Goal: Task Accomplishment & Management: Manage account settings

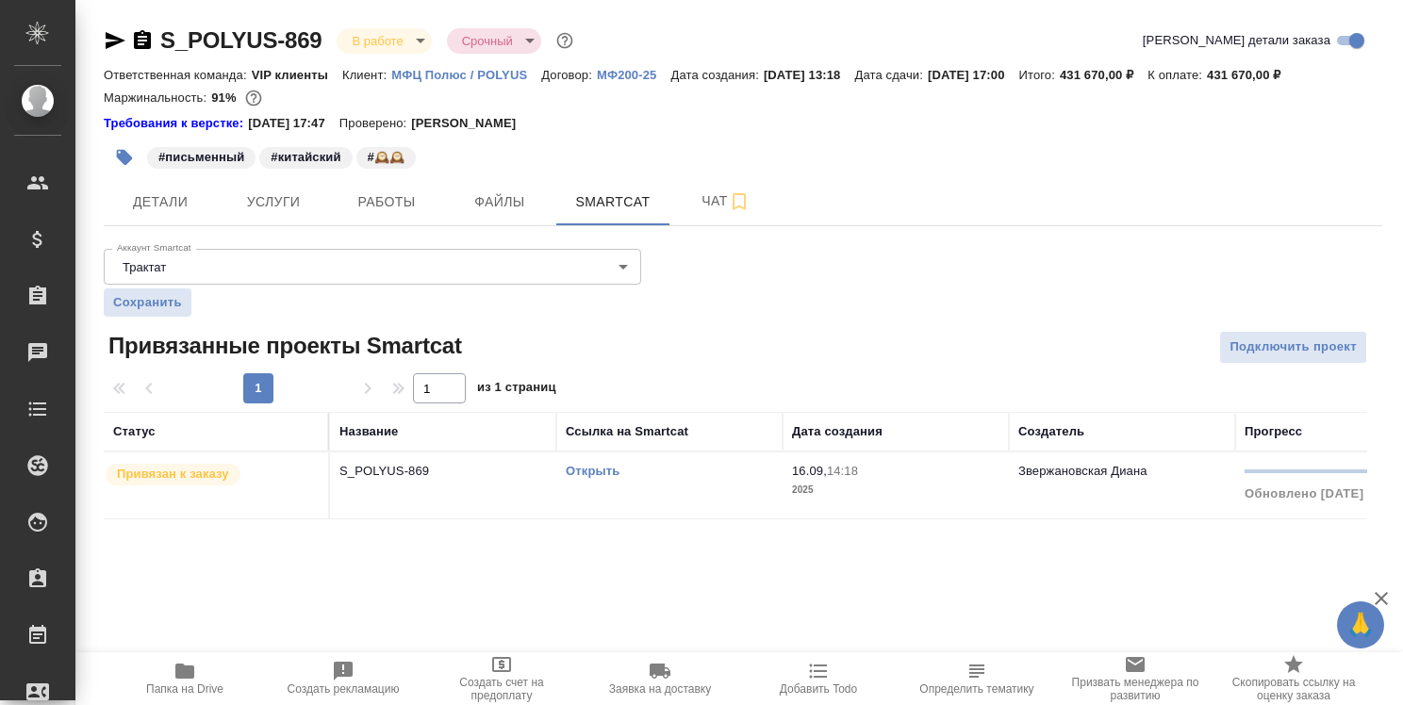
scroll to position [101, 0]
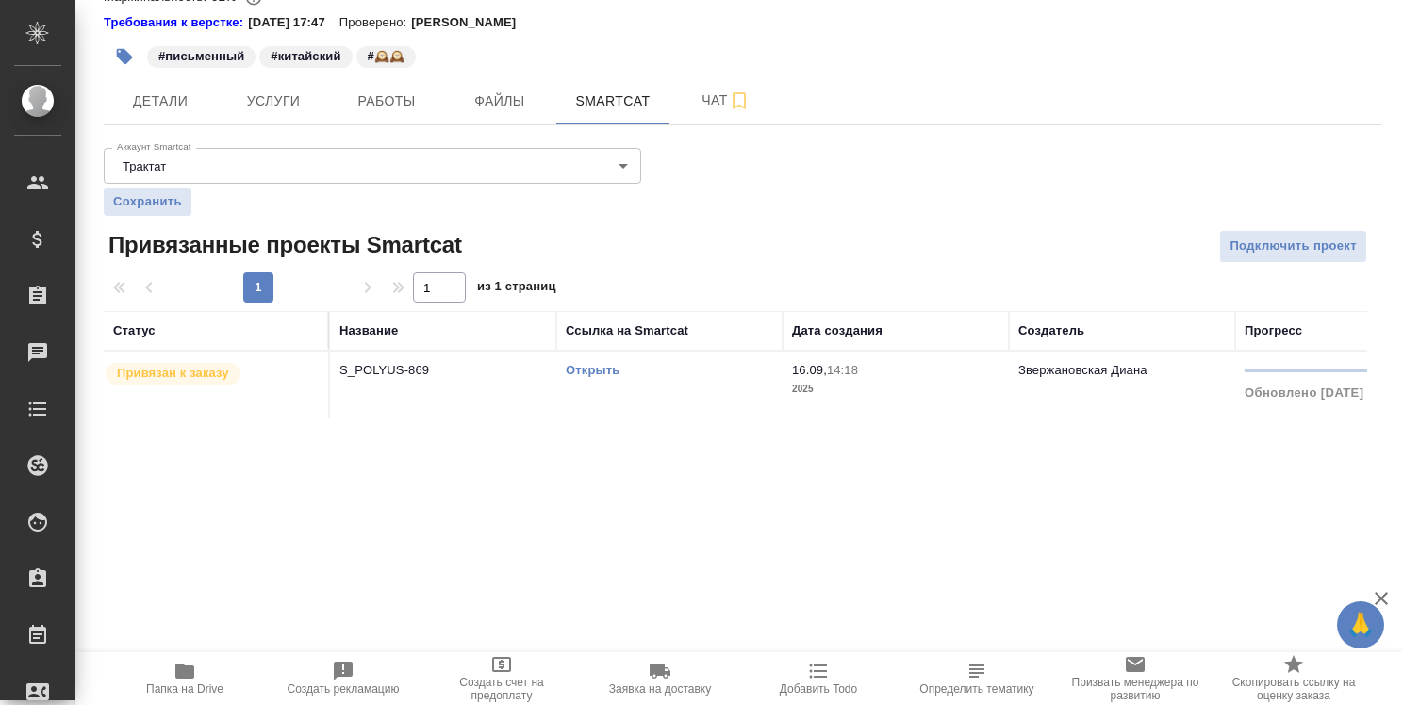
click at [390, 109] on span "Работы" at bounding box center [386, 102] width 91 height 24
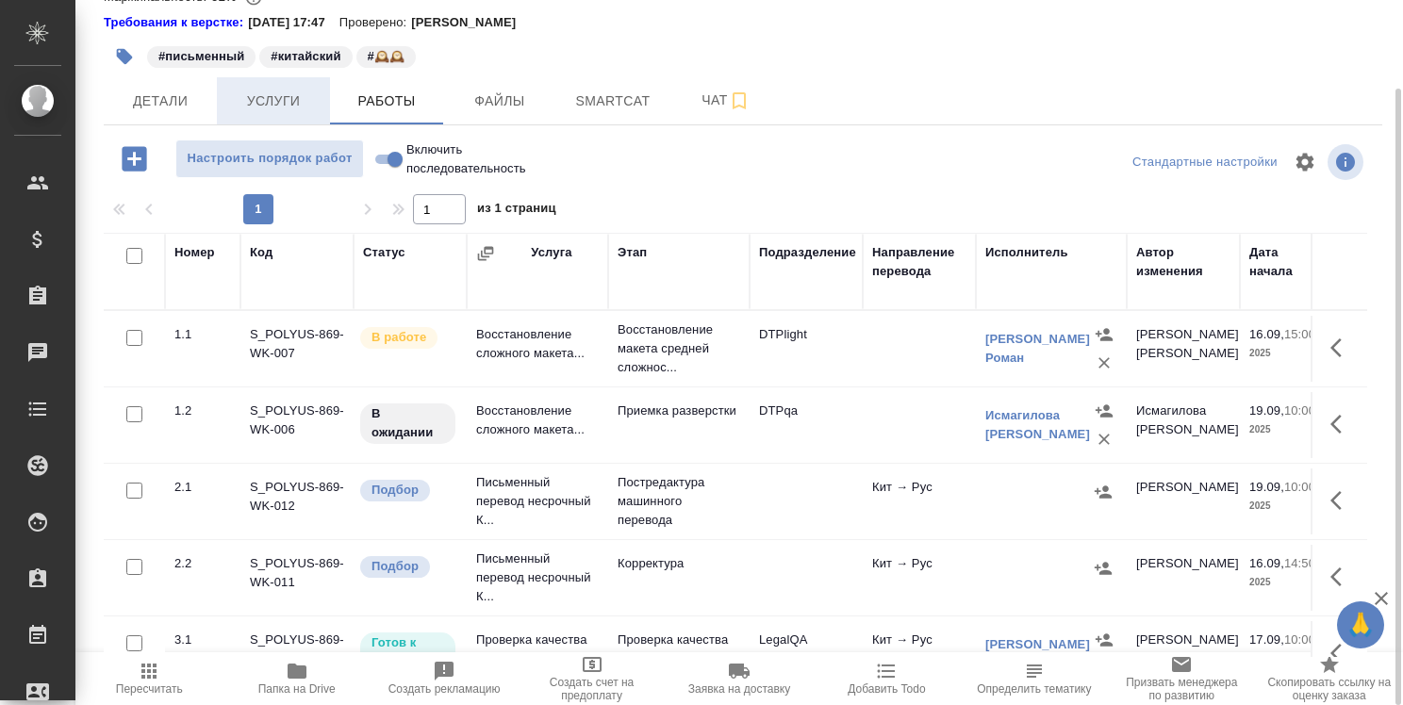
click at [275, 106] on span "Услуги" at bounding box center [273, 102] width 91 height 24
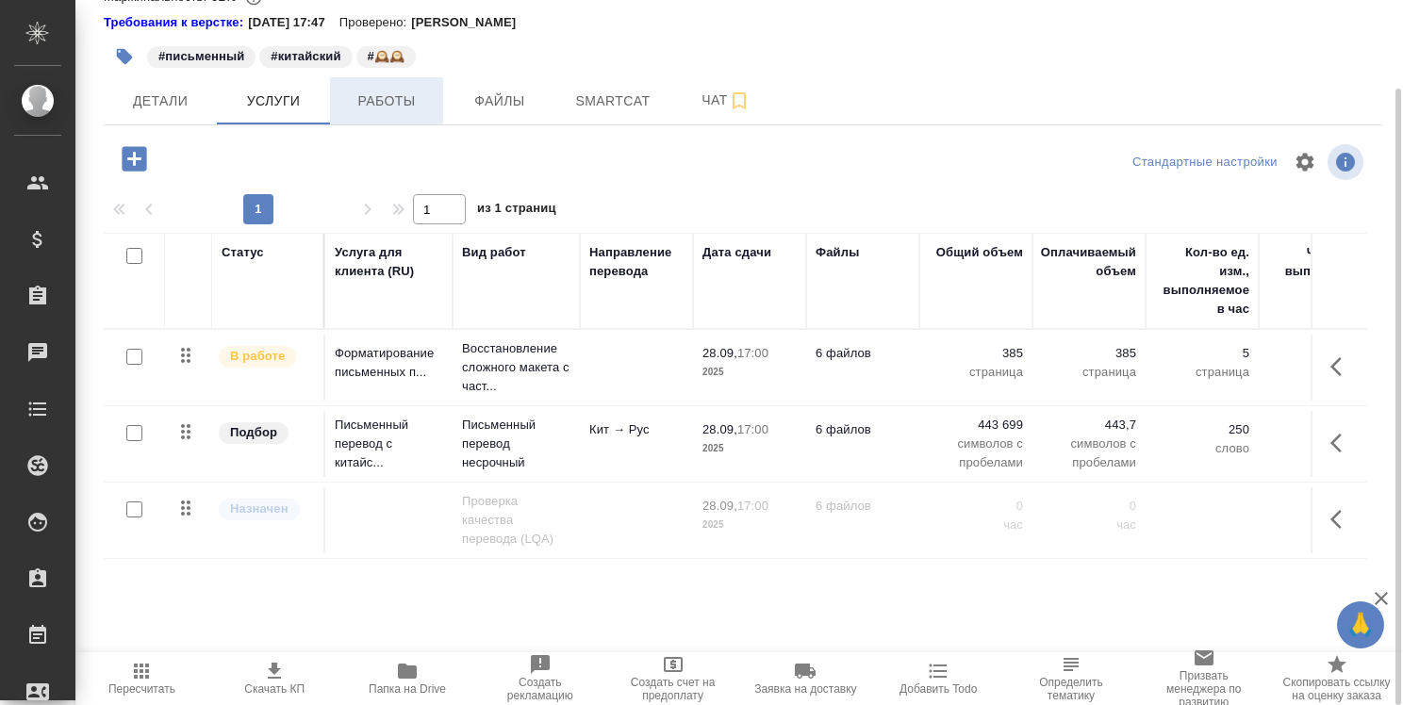
click at [406, 92] on span "Работы" at bounding box center [386, 102] width 91 height 24
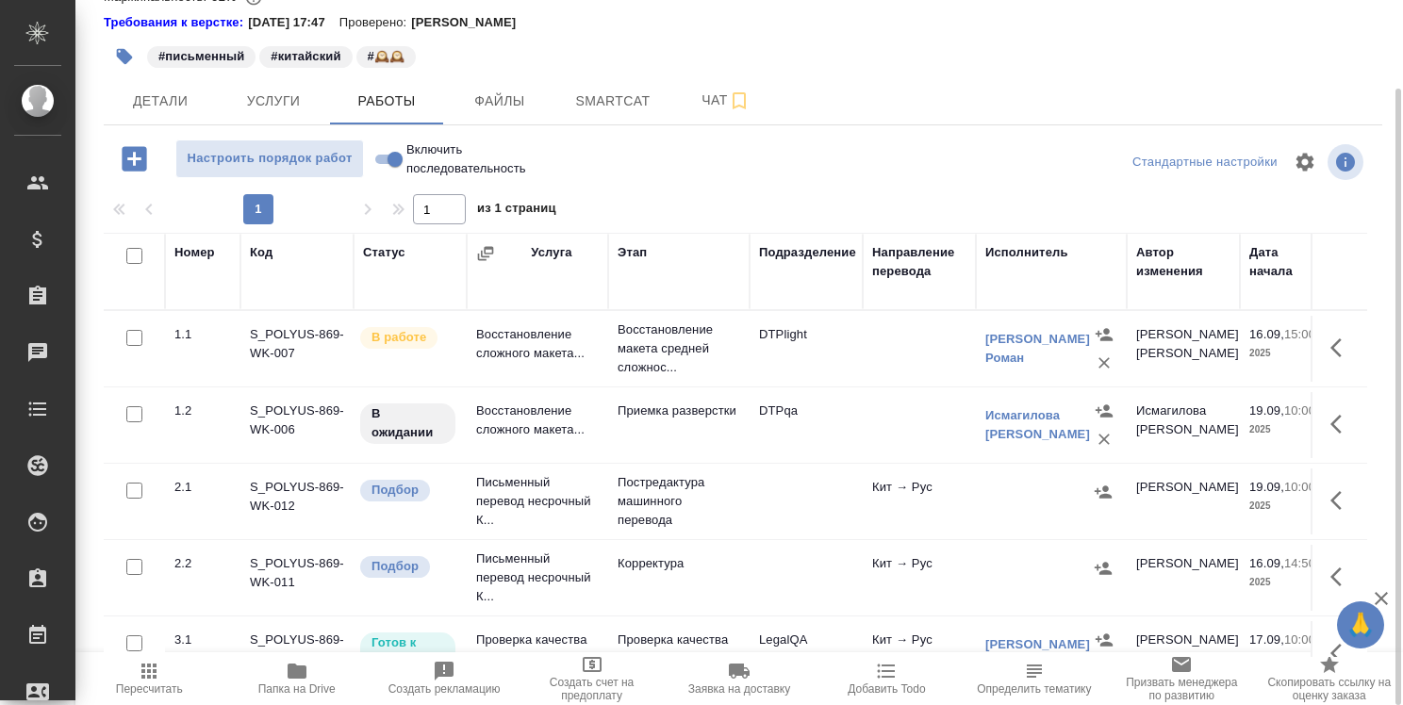
scroll to position [181, 0]
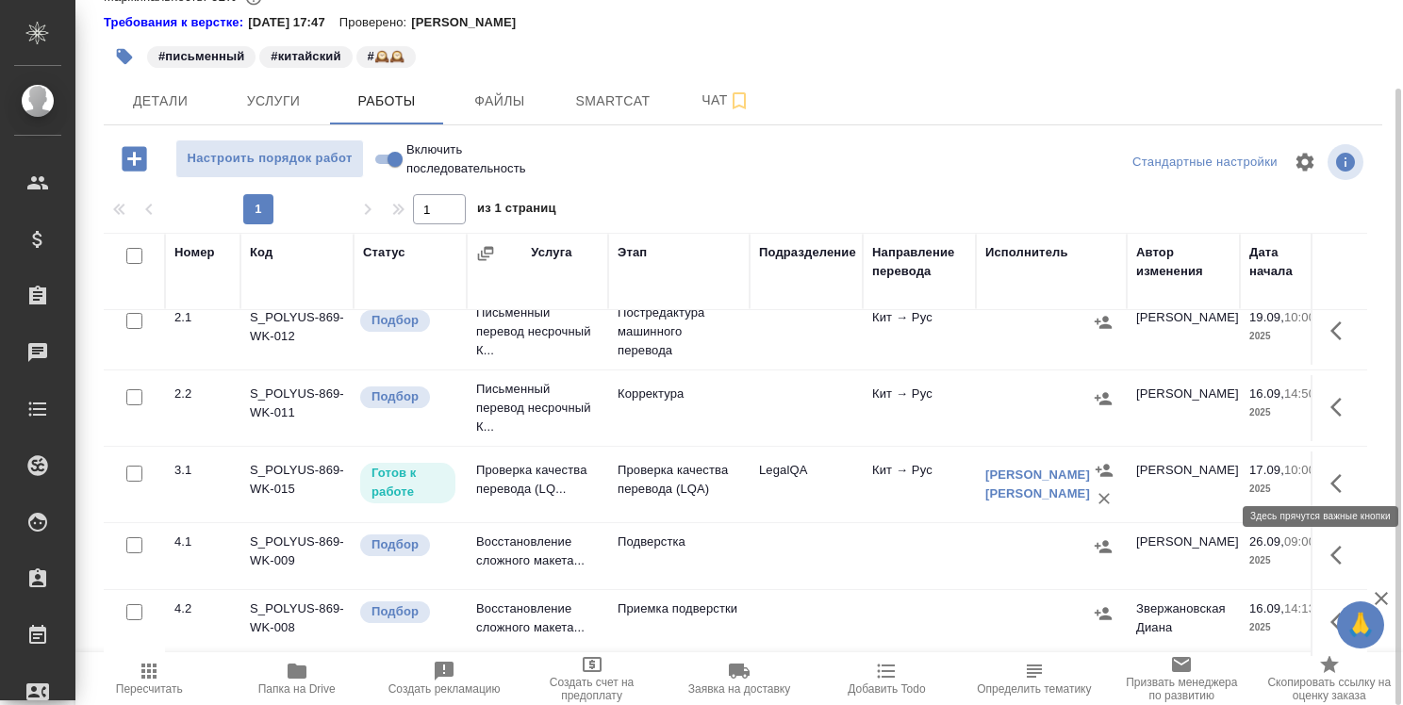
click at [1331, 473] on icon "button" at bounding box center [1342, 484] width 23 height 23
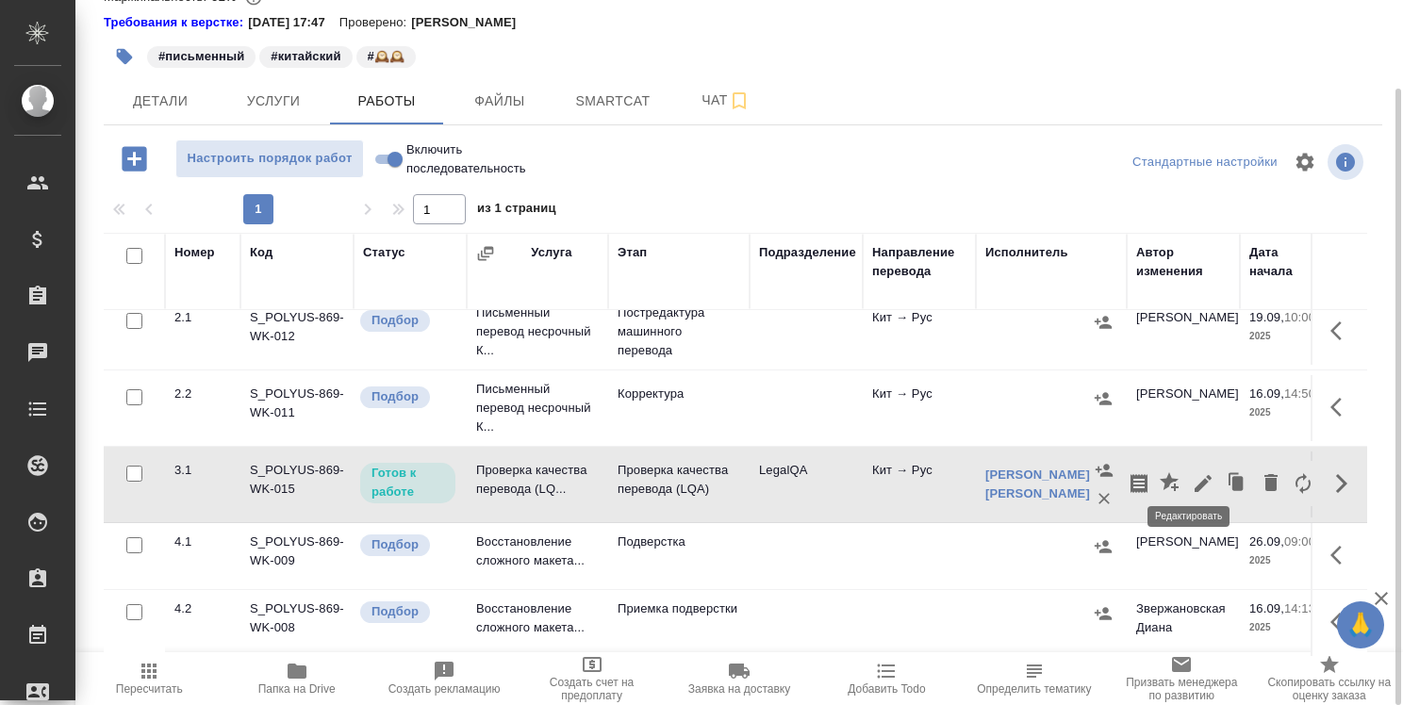
click at [1192, 474] on icon "button" at bounding box center [1203, 484] width 23 height 23
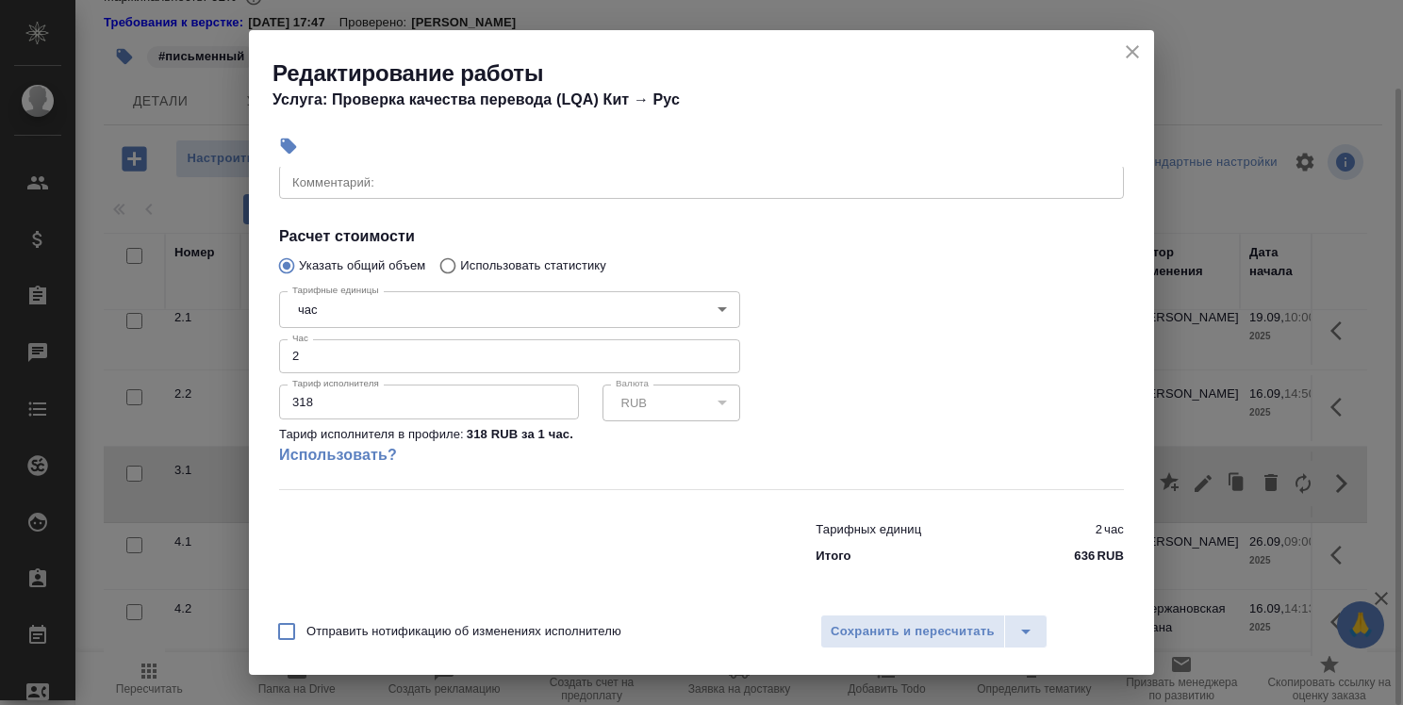
scroll to position [18, 0]
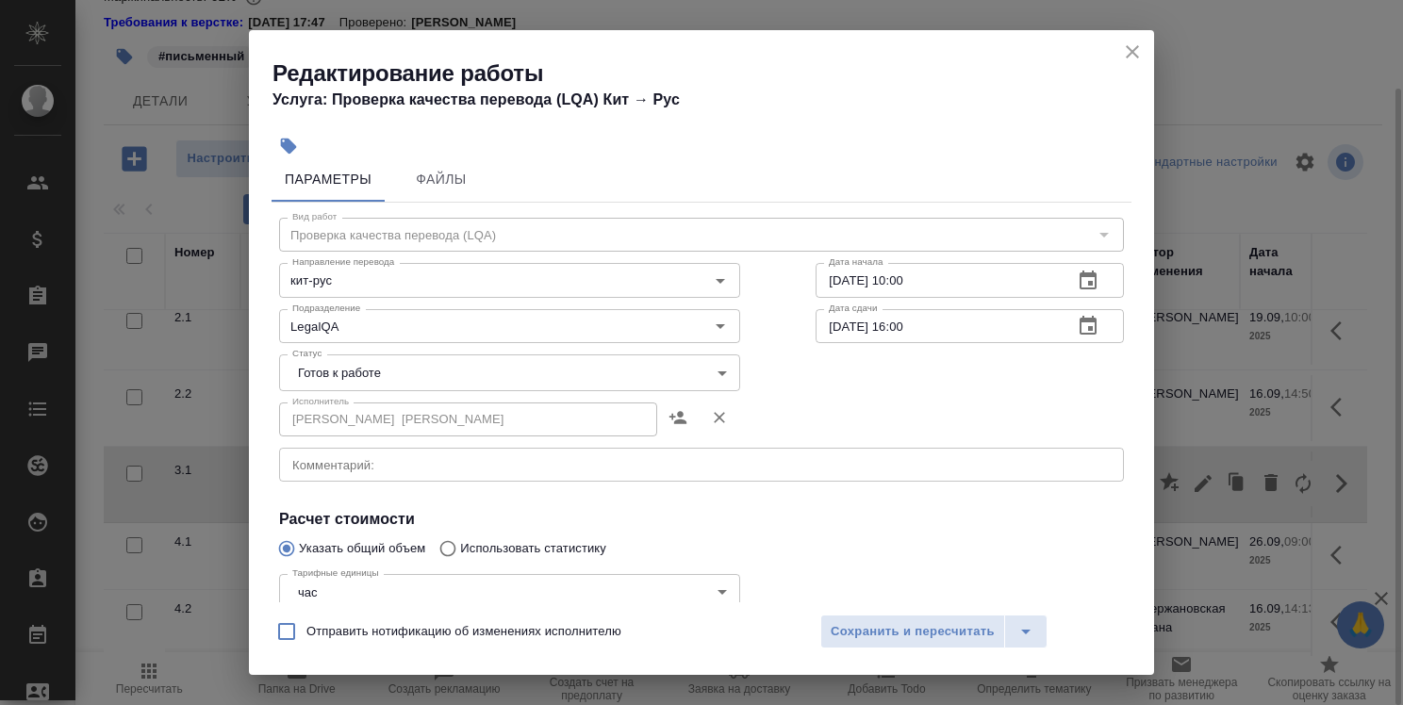
click at [483, 373] on body "🙏 .cls-1 fill:#fff; AWATERA Strelnikova [PERSON_NAME] Спецификации Заказы 0 Чат…" at bounding box center [701, 352] width 1403 height 705
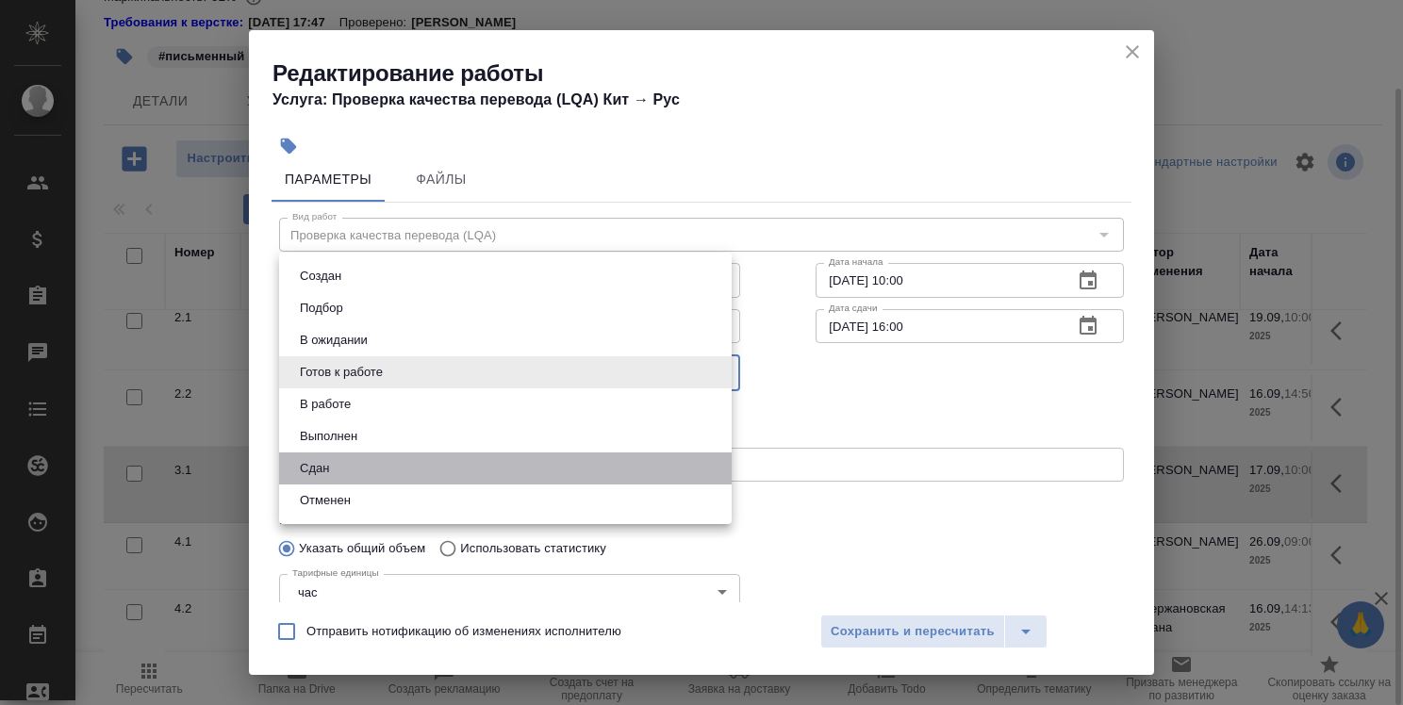
click at [481, 464] on li "Сдан" at bounding box center [505, 469] width 453 height 32
type input "closed"
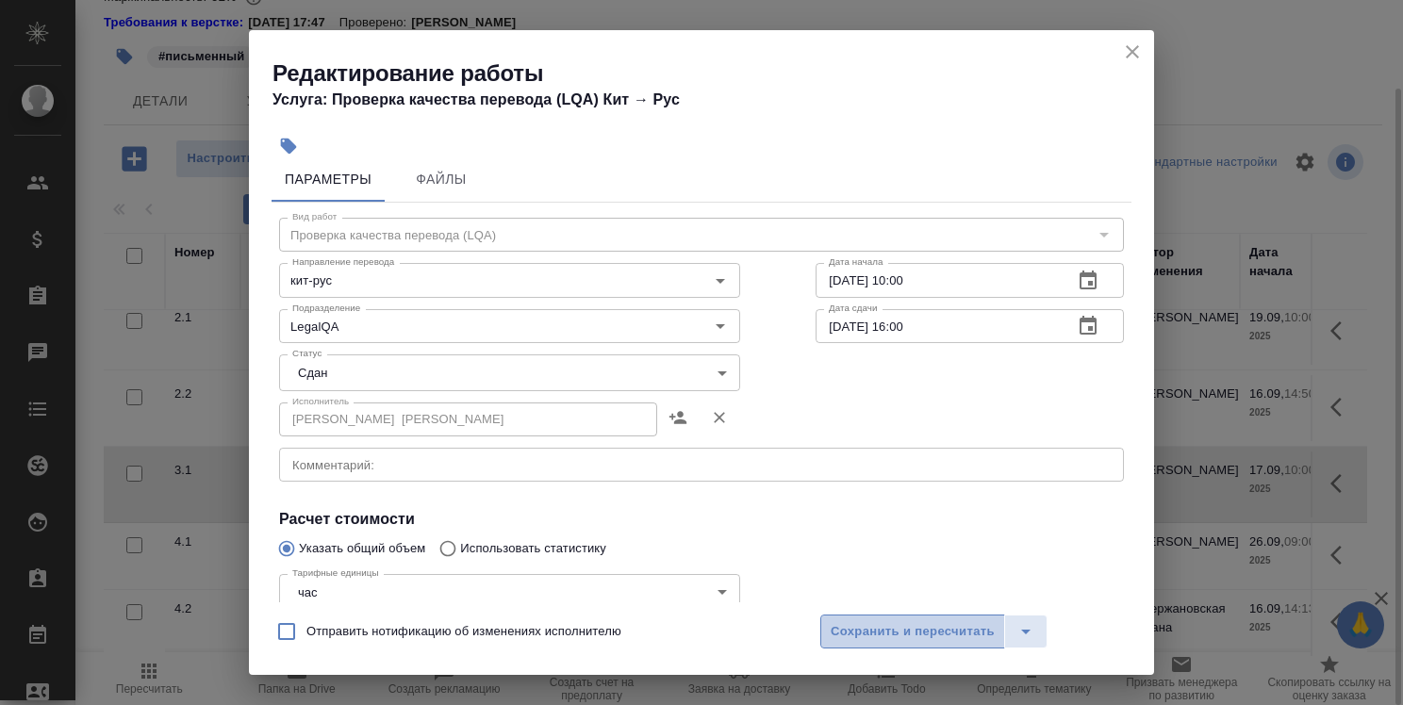
click at [891, 629] on span "Сохранить и пересчитать" at bounding box center [913, 633] width 164 height 22
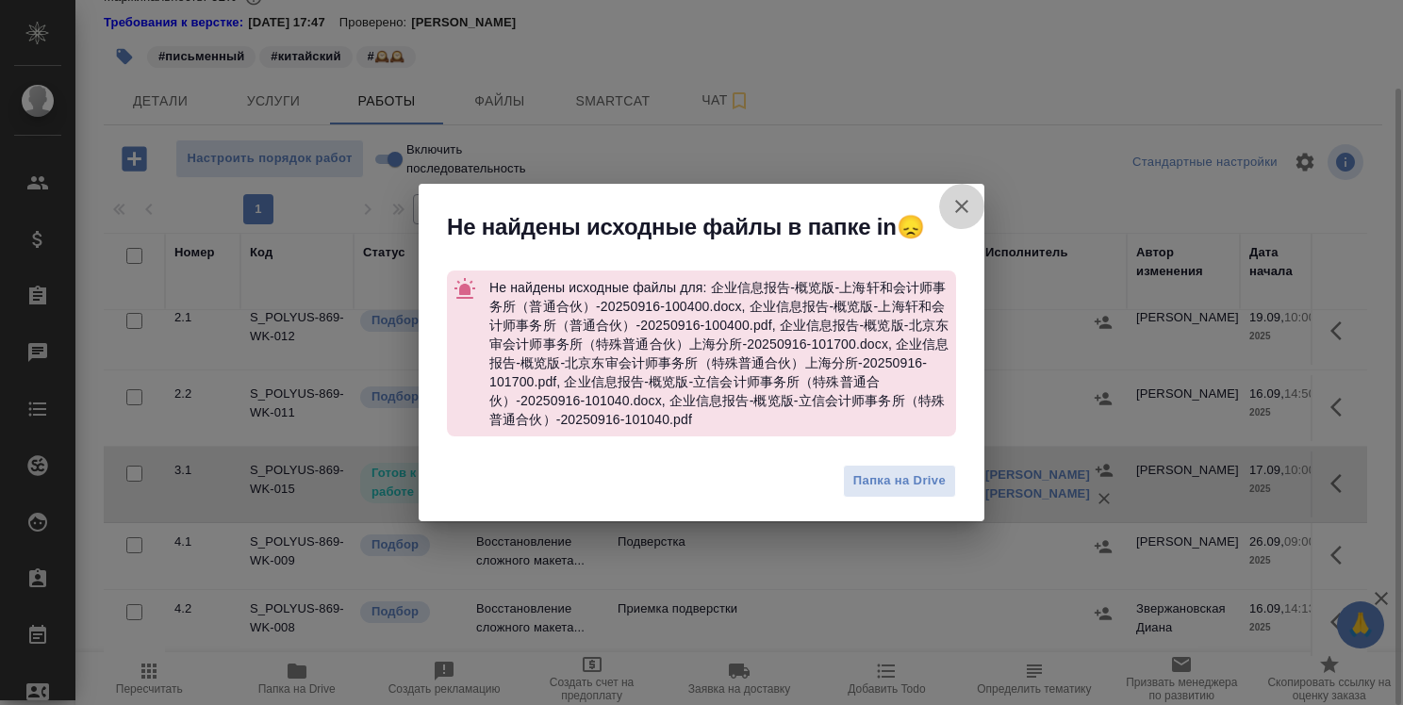
click at [960, 208] on icon "button" at bounding box center [961, 206] width 13 height 13
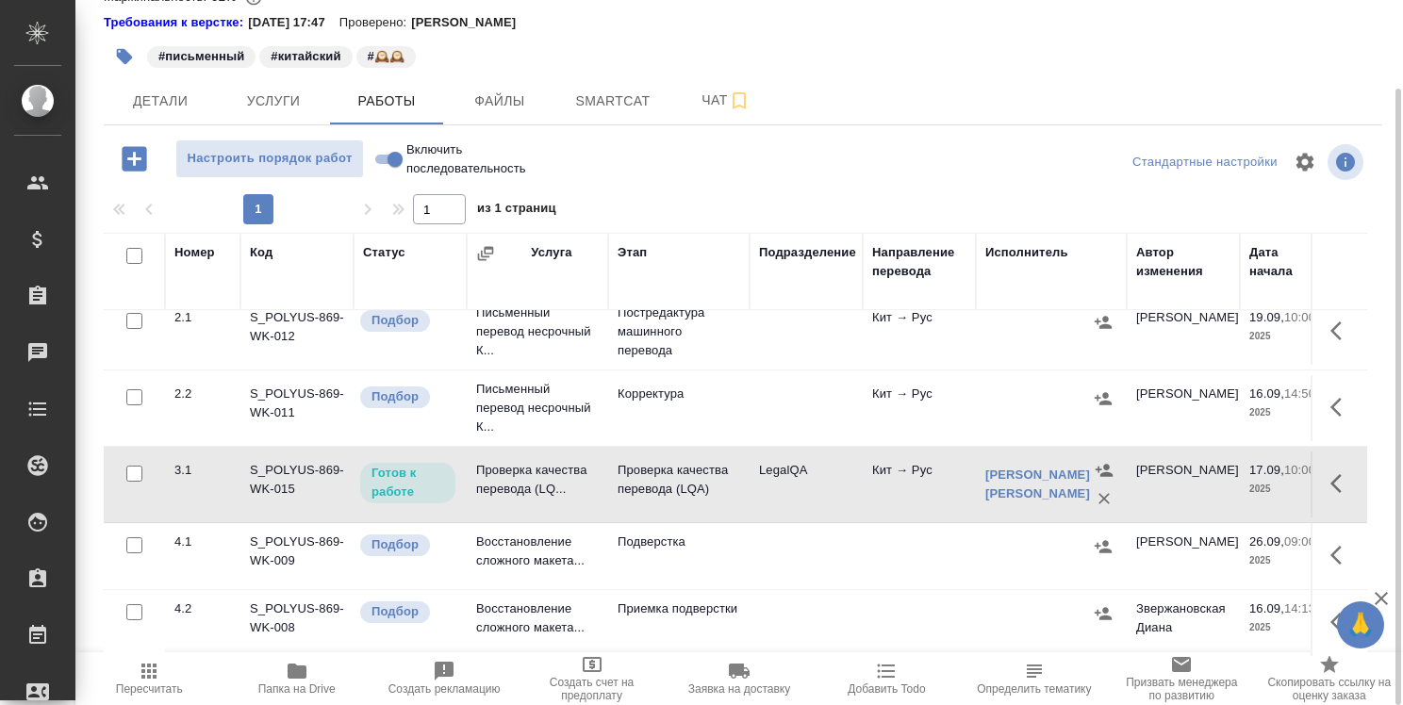
click at [379, 158] on input "Включить последовательность" at bounding box center [395, 159] width 68 height 23
checkbox input "true"
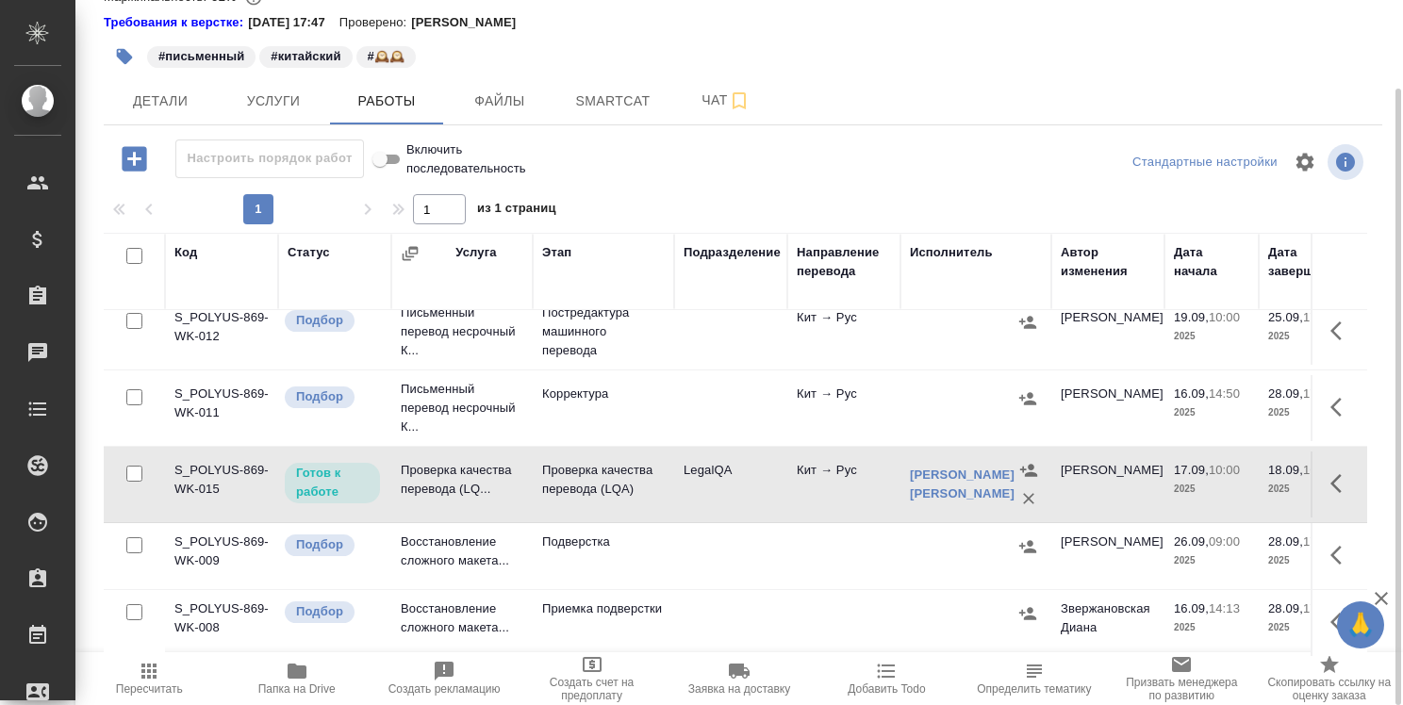
click at [1320, 468] on button "button" at bounding box center [1342, 483] width 45 height 45
click at [1195, 475] on icon "button" at bounding box center [1203, 483] width 17 height 17
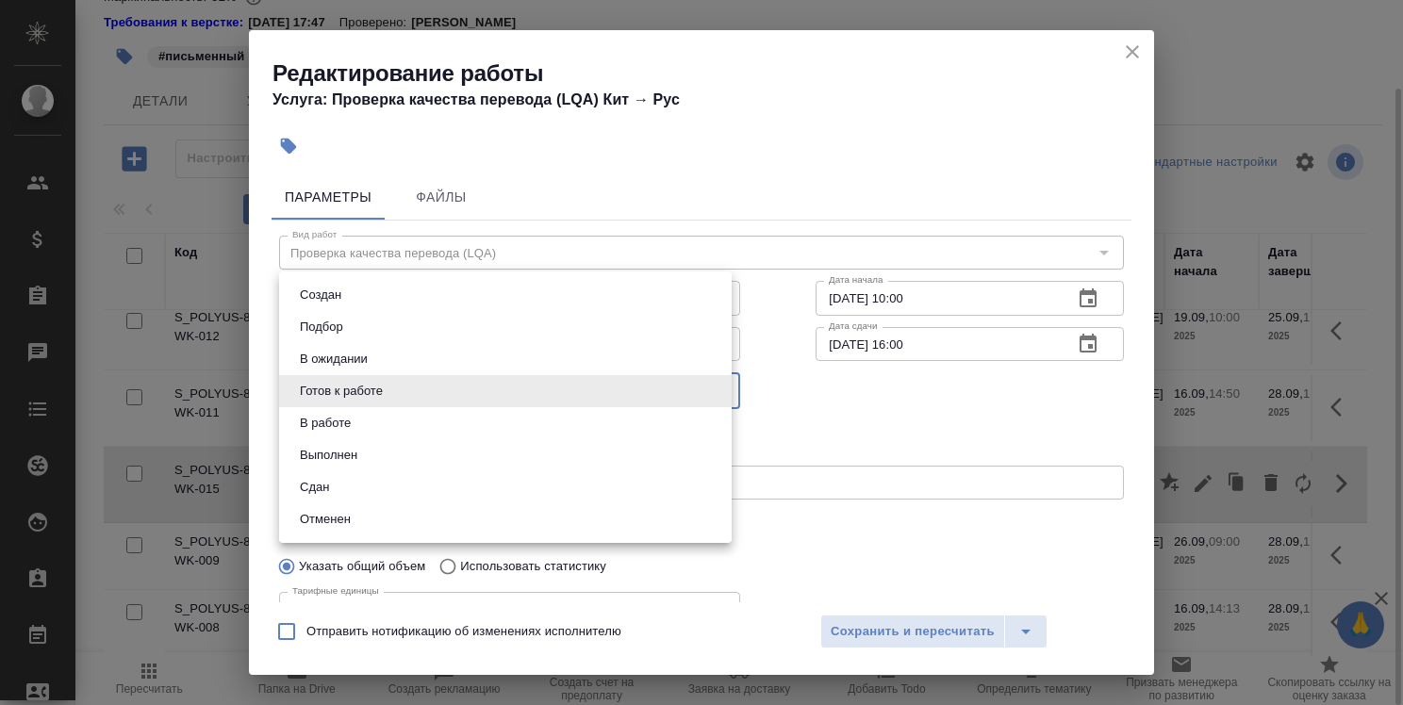
click at [548, 404] on body "🙏 .cls-1 fill:#fff; AWATERA Strelnikova [PERSON_NAME] Спецификации Заказы 0 Чат…" at bounding box center [701, 352] width 1403 height 705
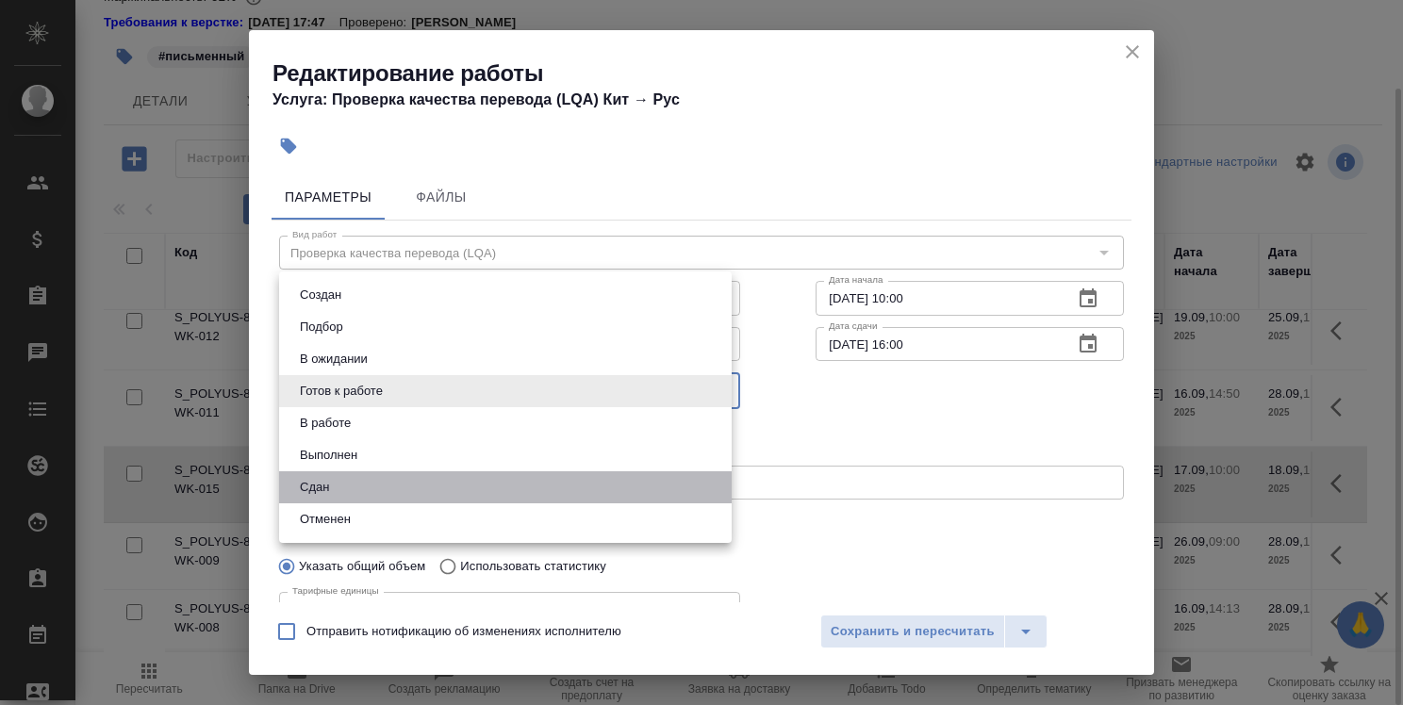
click at [524, 489] on li "Сдан" at bounding box center [505, 488] width 453 height 32
type input "closed"
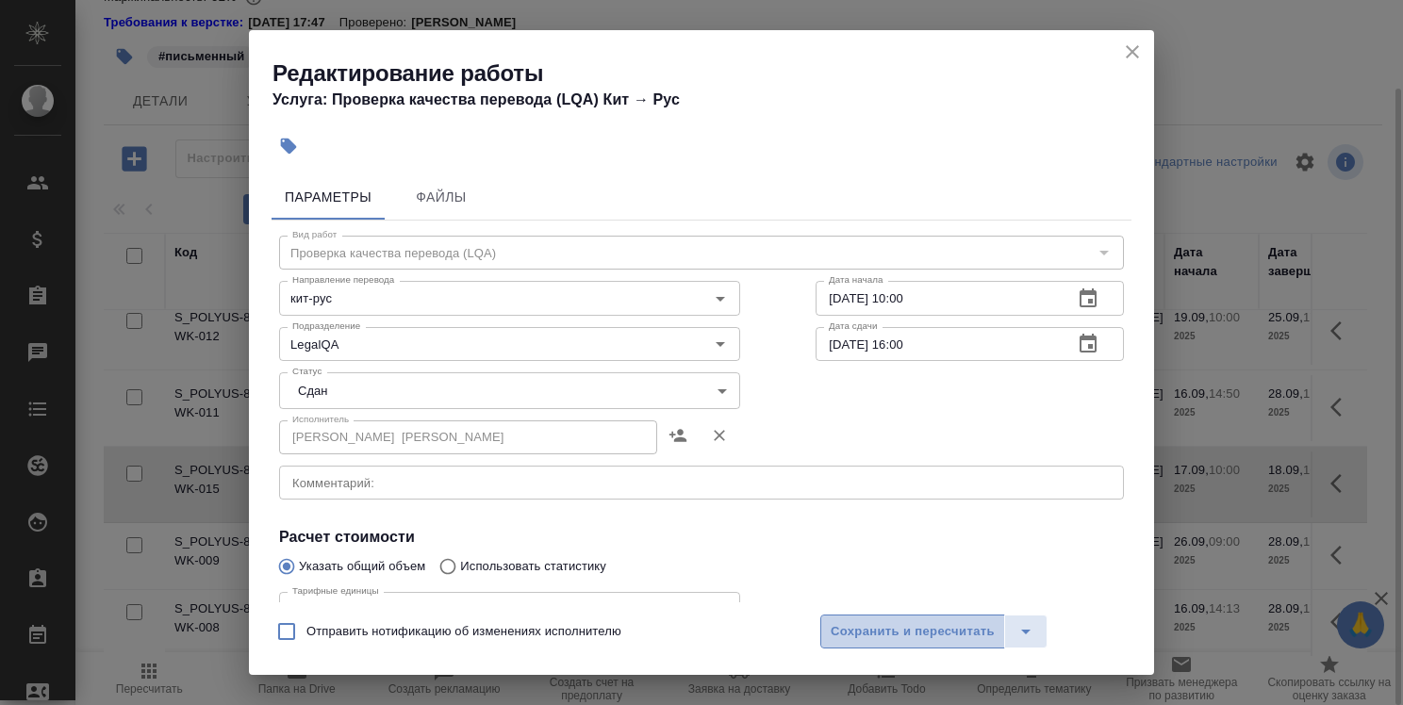
click at [892, 622] on span "Сохранить и пересчитать" at bounding box center [913, 633] width 164 height 22
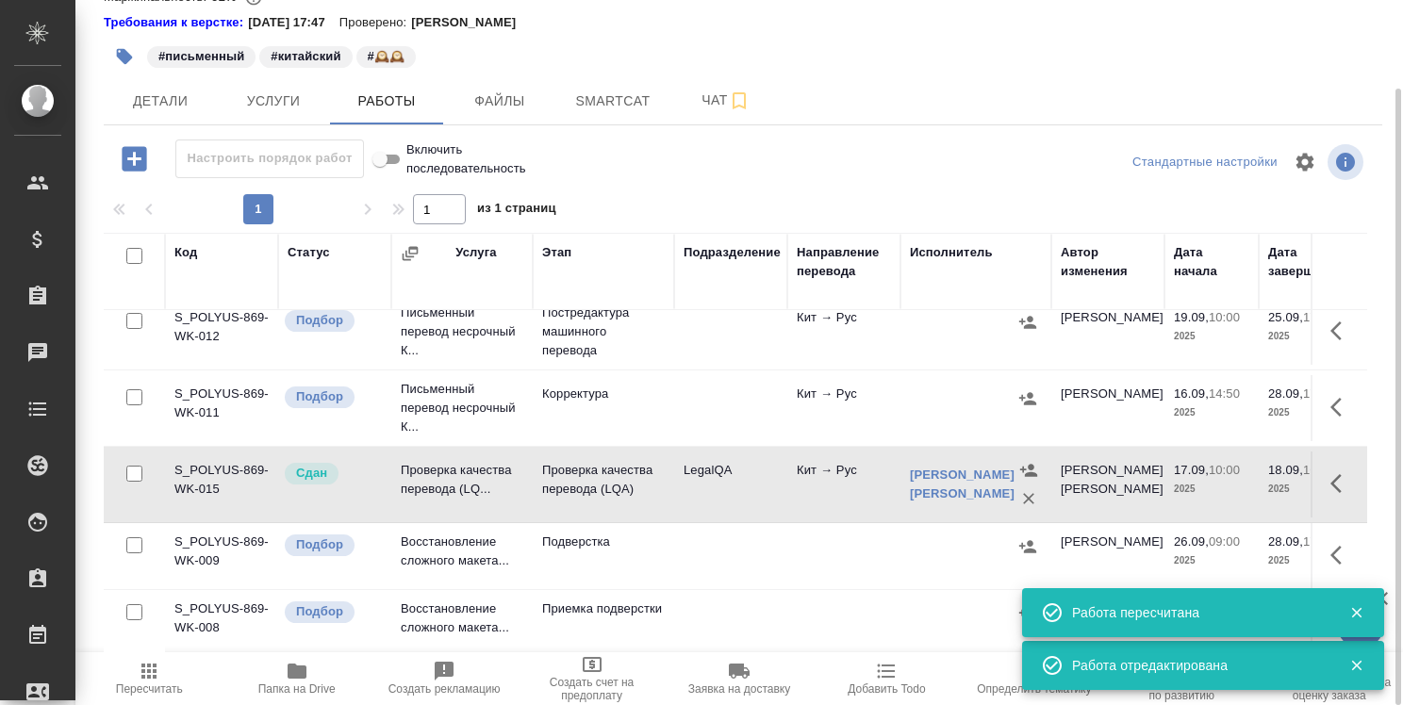
click at [394, 158] on input "Включить последовательность" at bounding box center [380, 159] width 68 height 23
checkbox input "false"
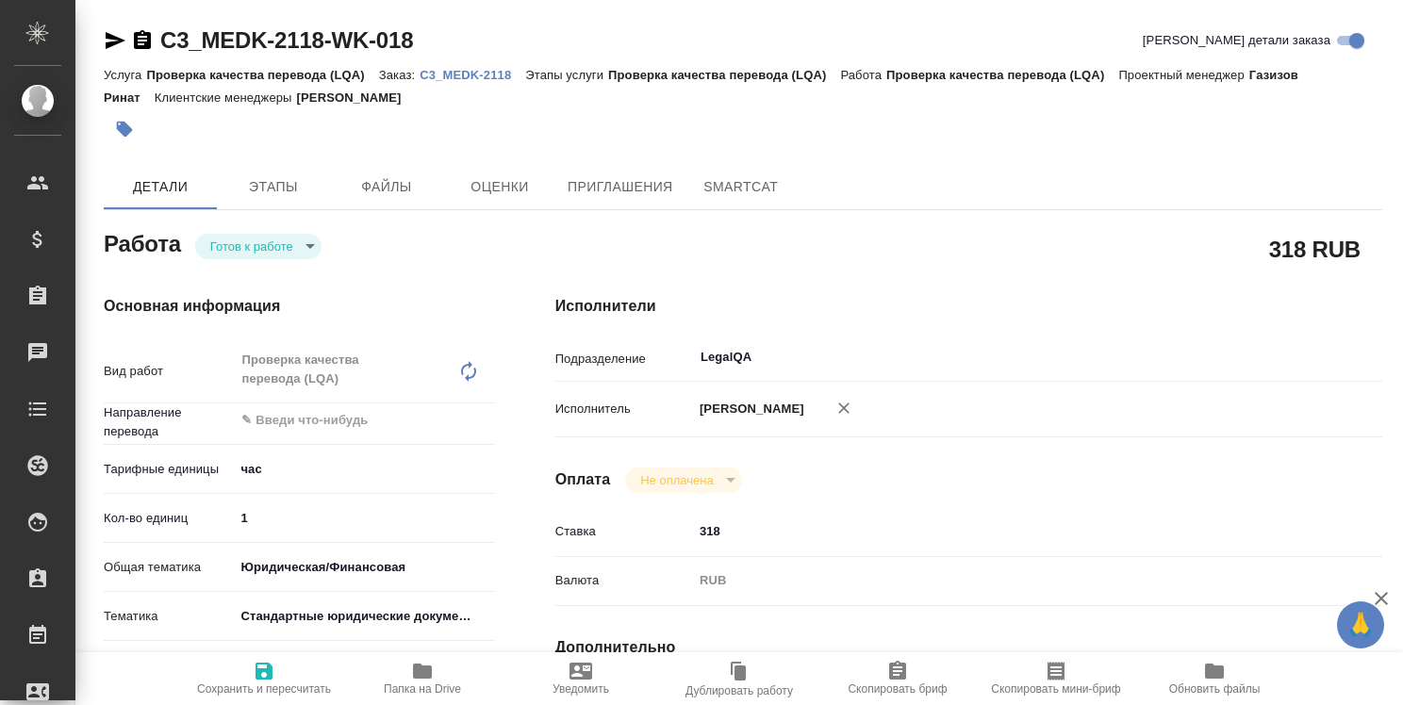
type textarea "x"
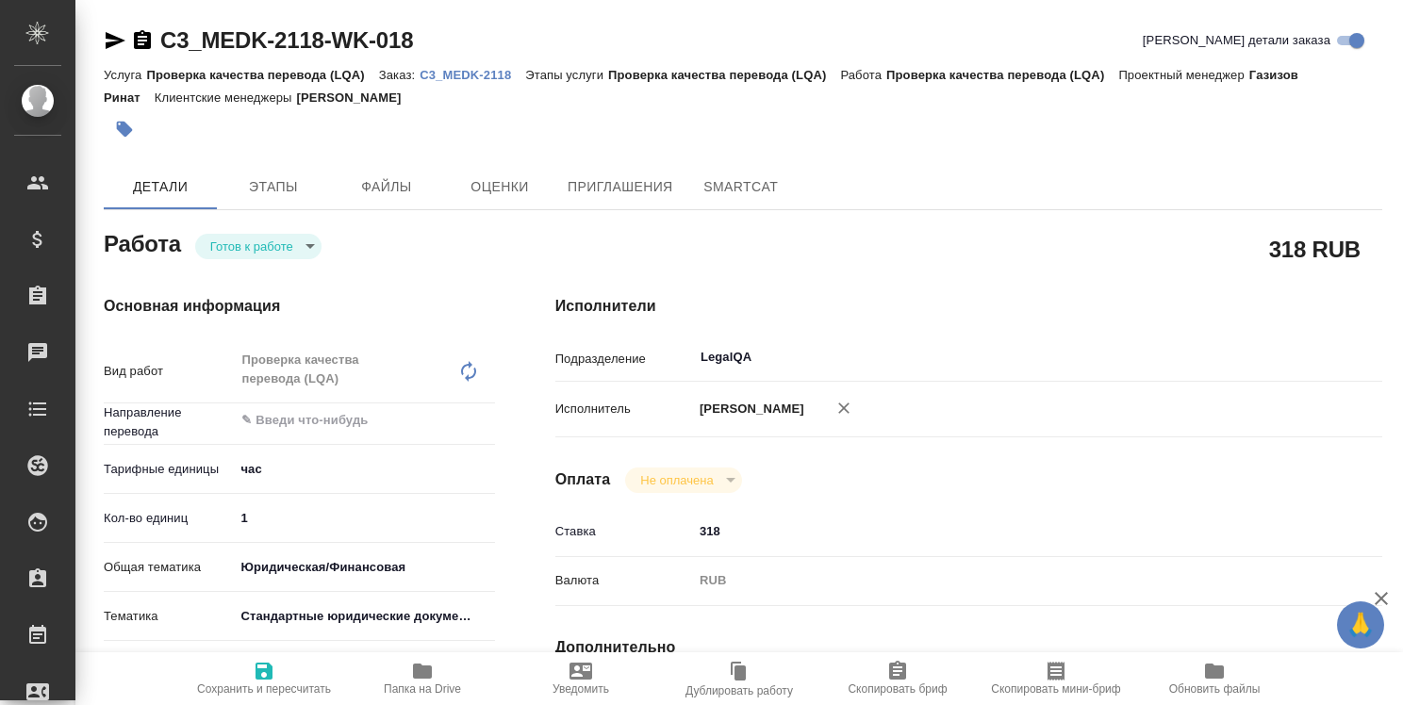
type textarea "x"
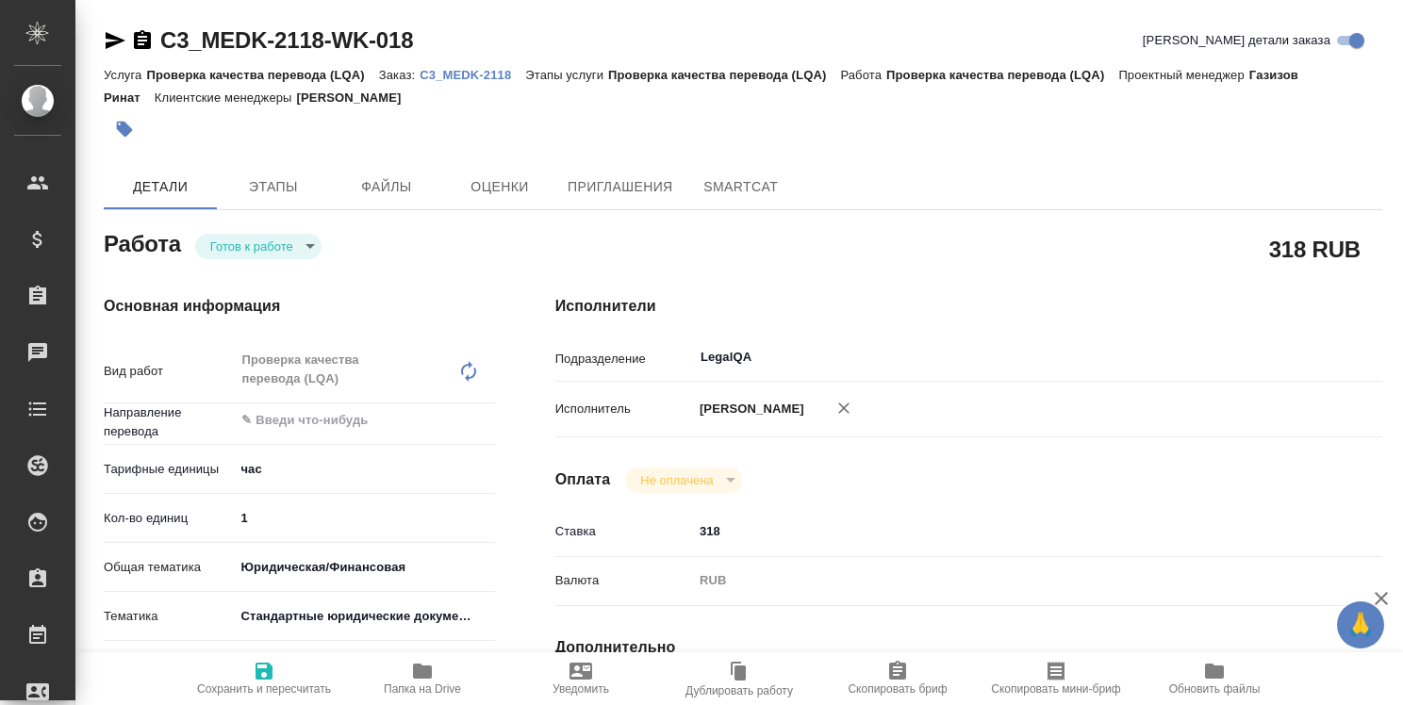
type textarea "x"
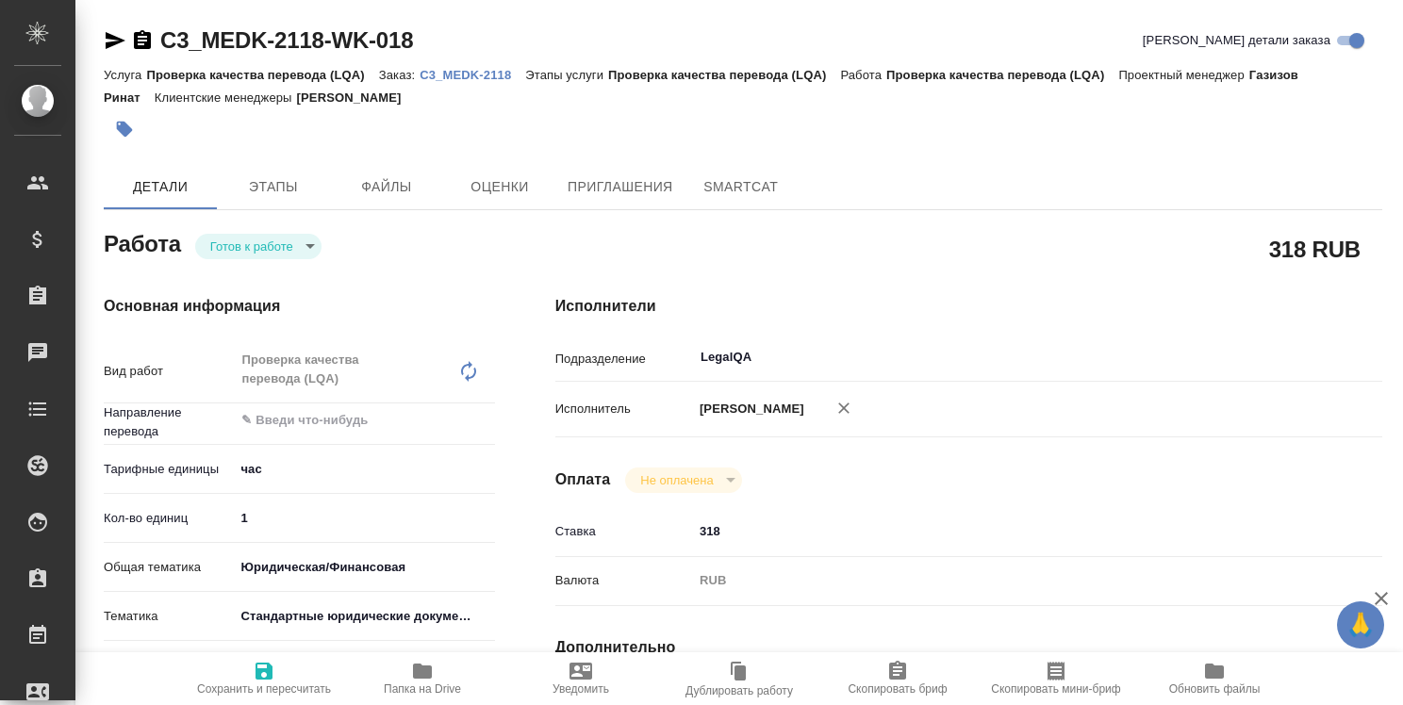
type textarea "x"
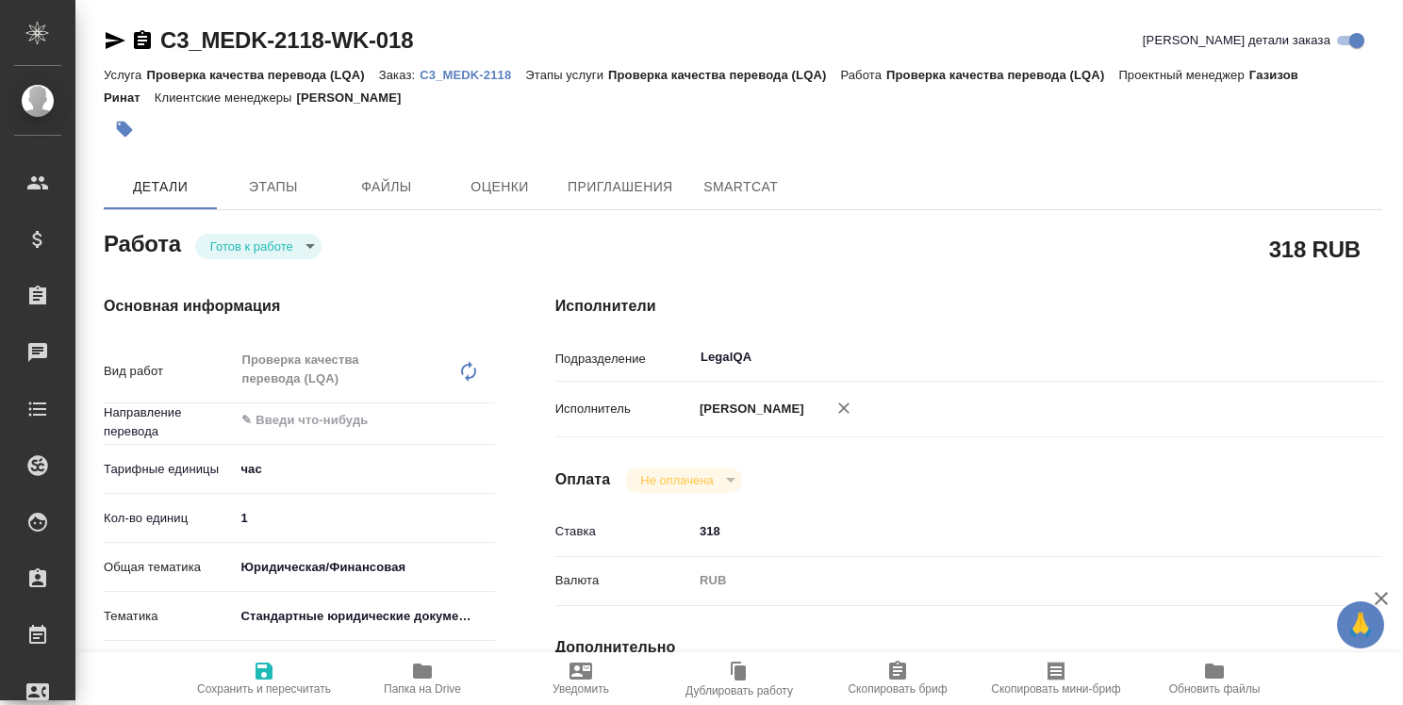
type textarea "x"
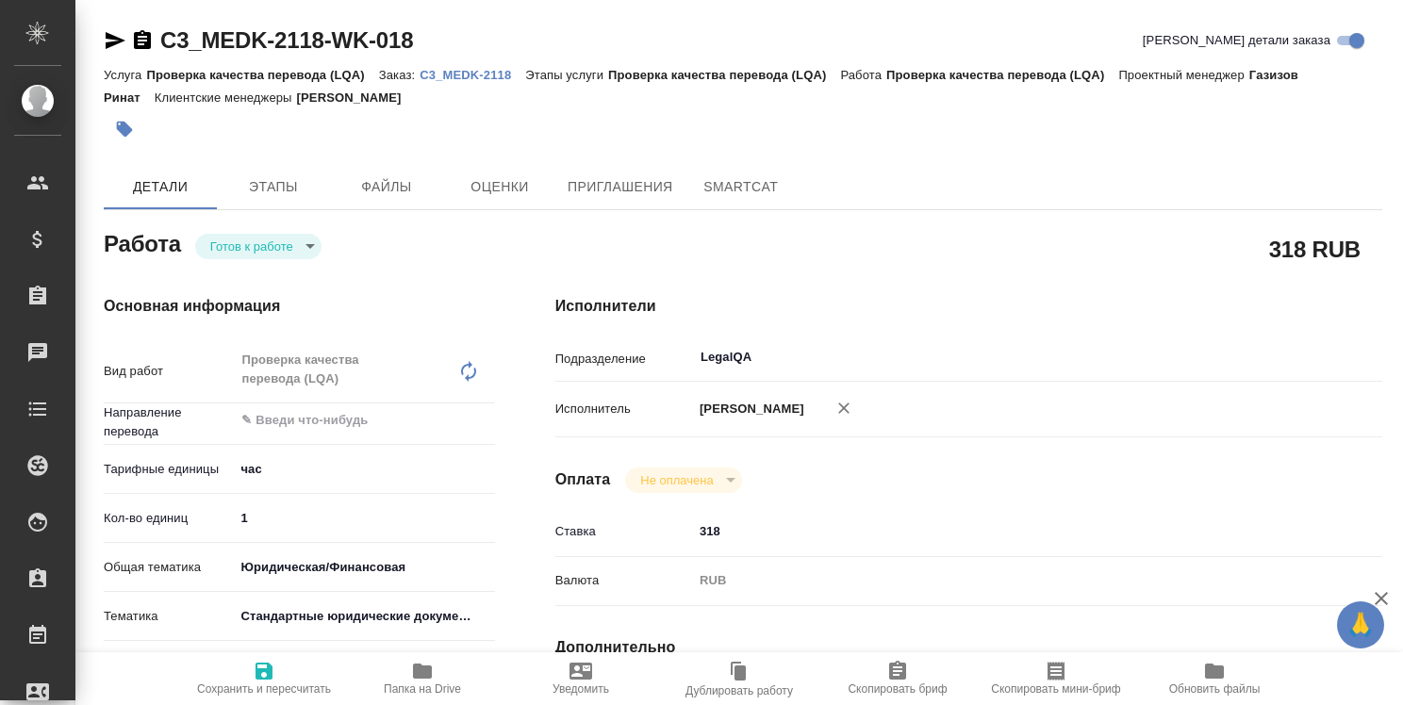
type textarea "x"
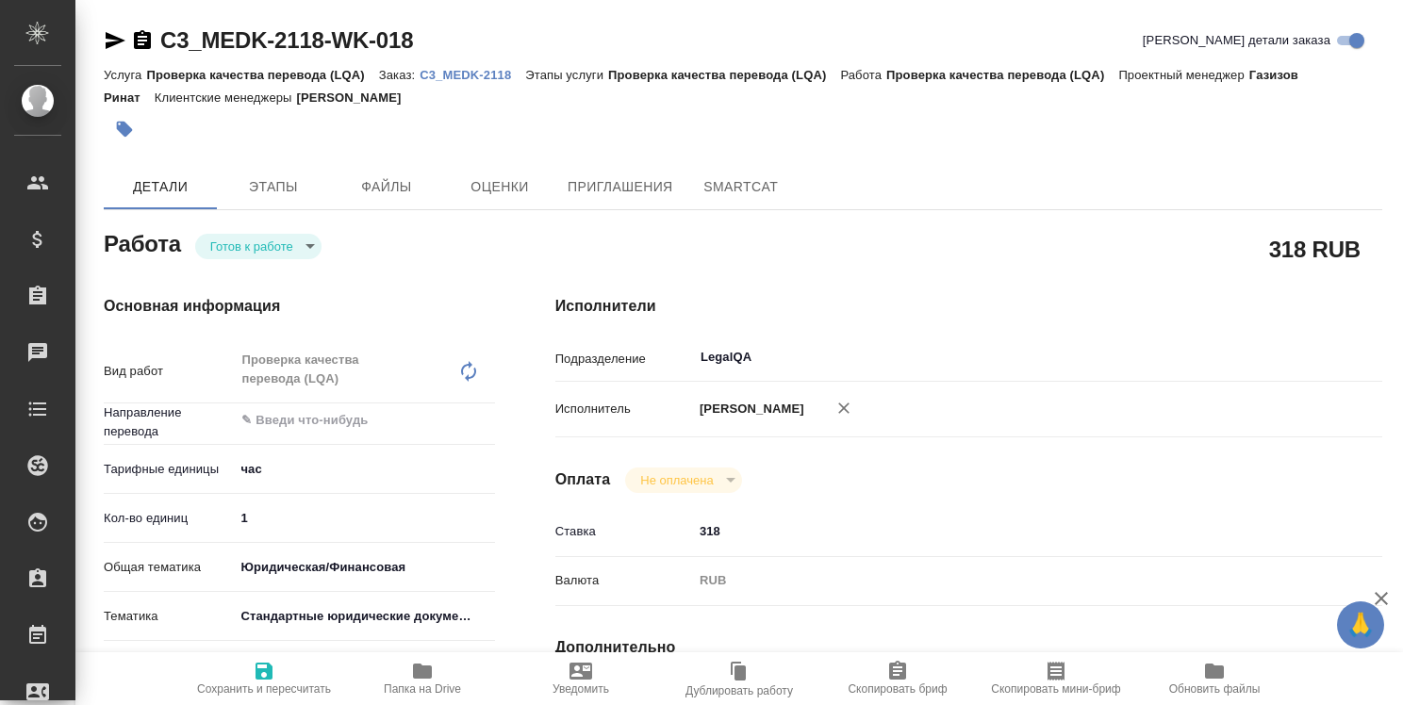
click at [481, 73] on p "C3_MEDK-2118" at bounding box center [473, 75] width 106 height 14
type textarea "x"
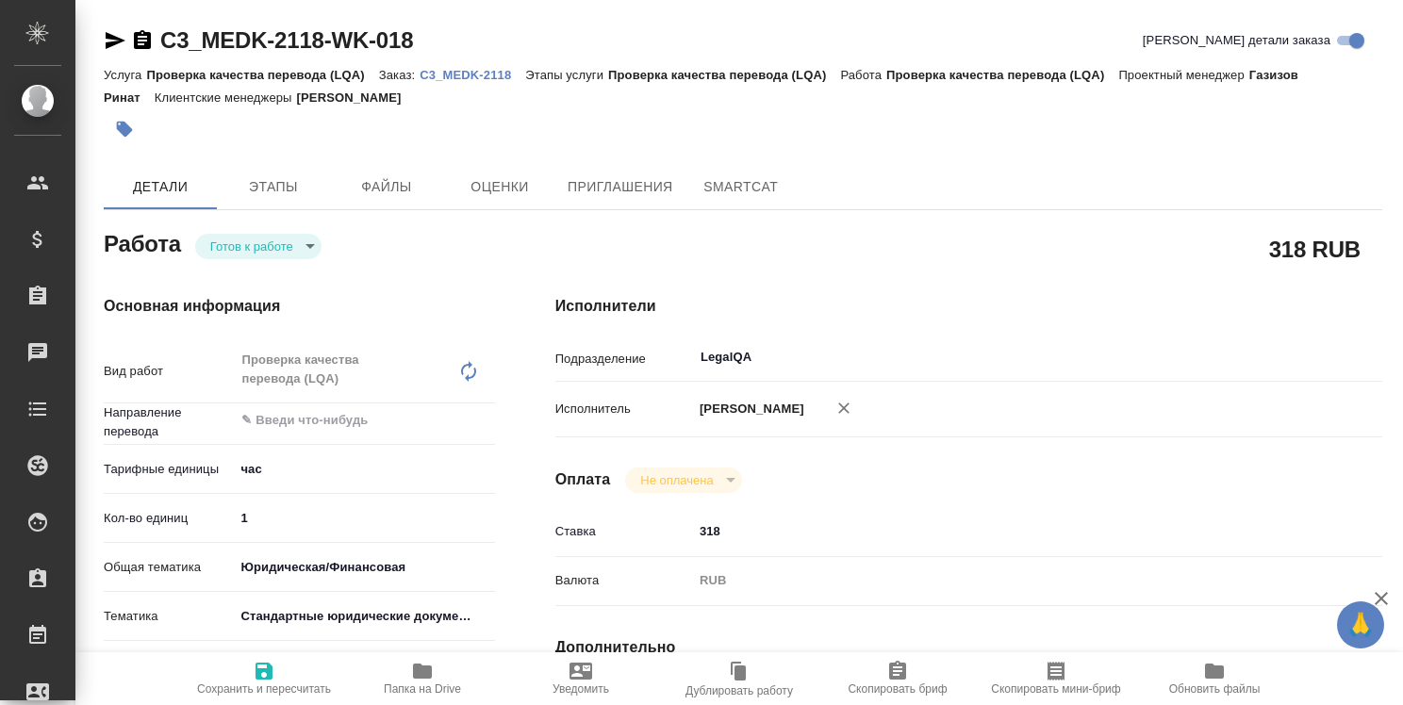
type textarea "x"
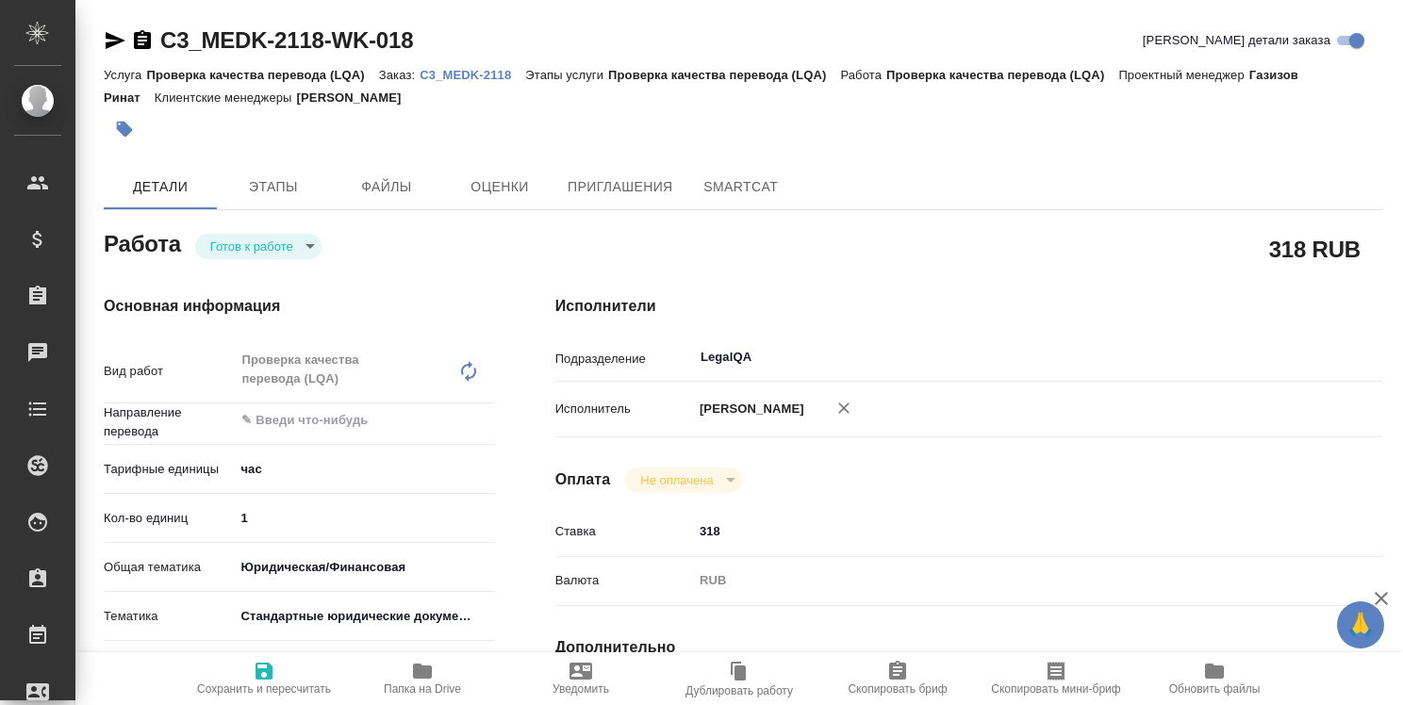
type textarea "x"
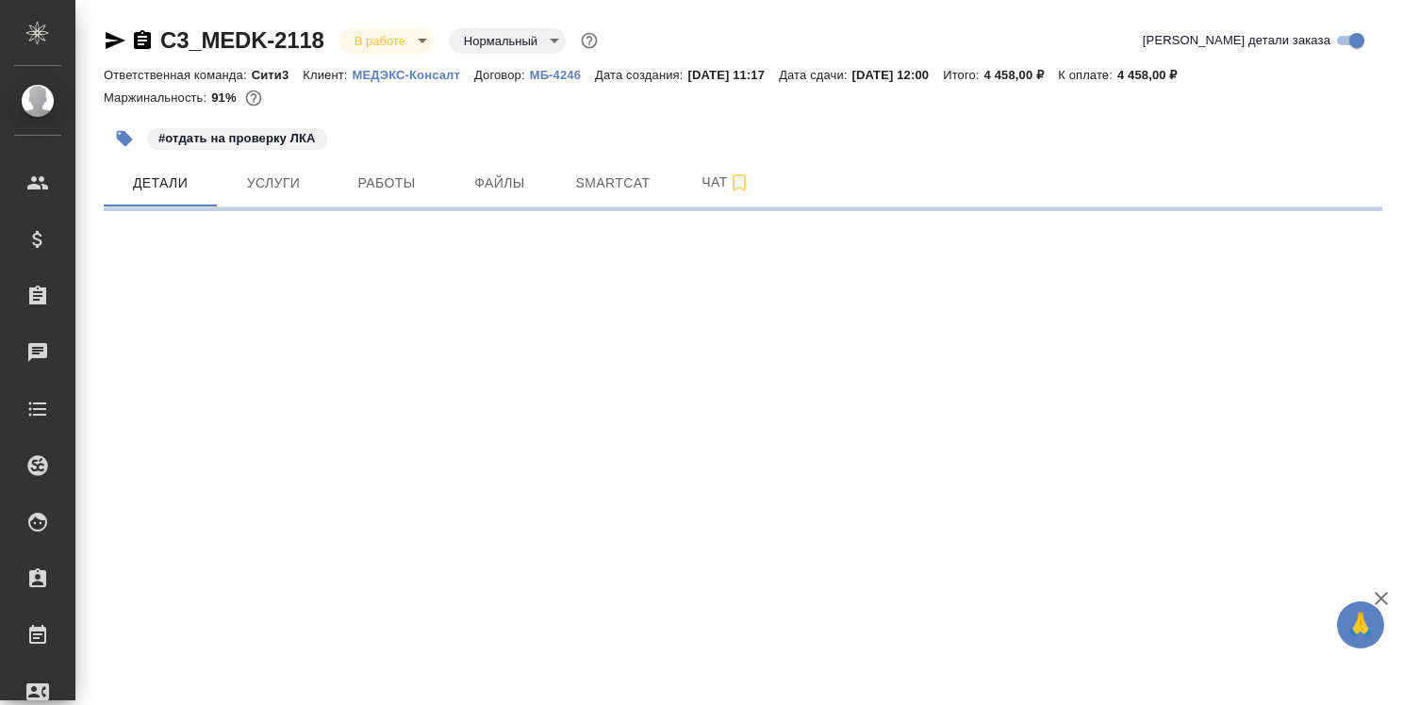
select select "RU"
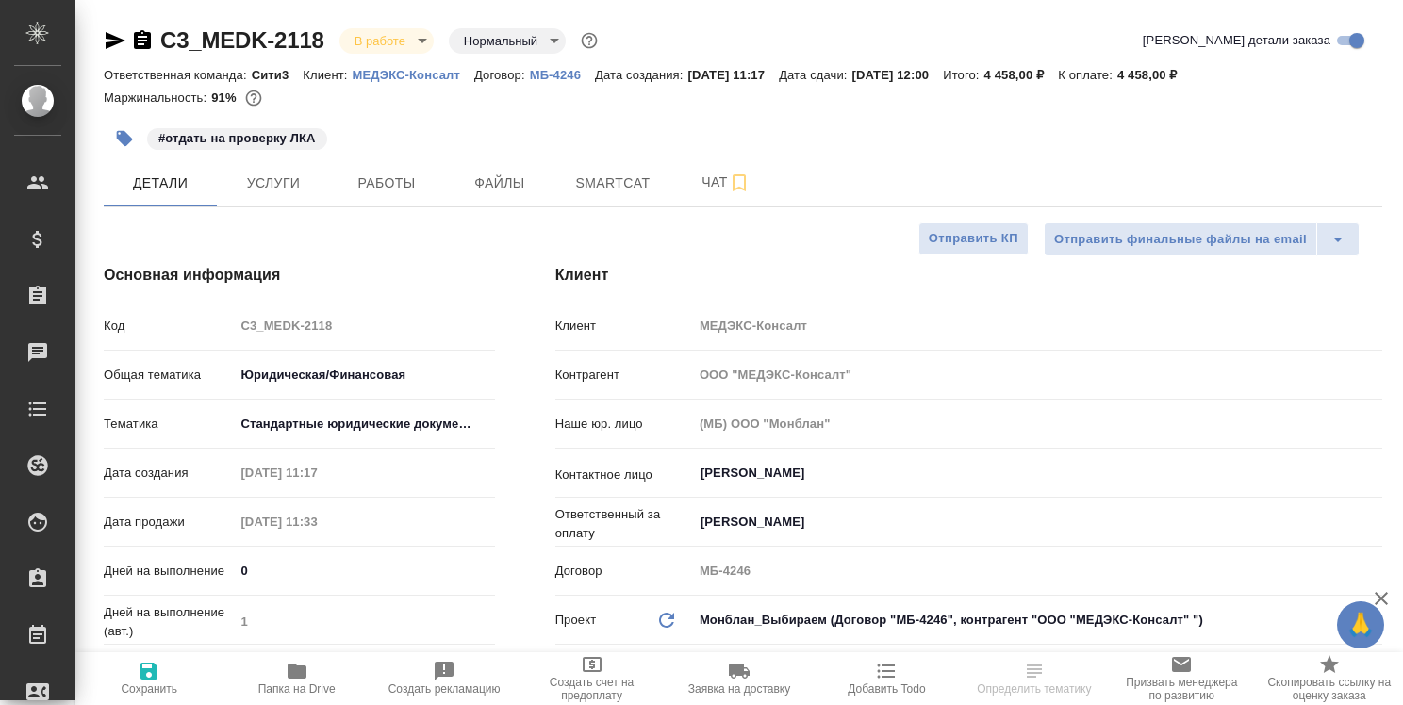
type textarea "x"
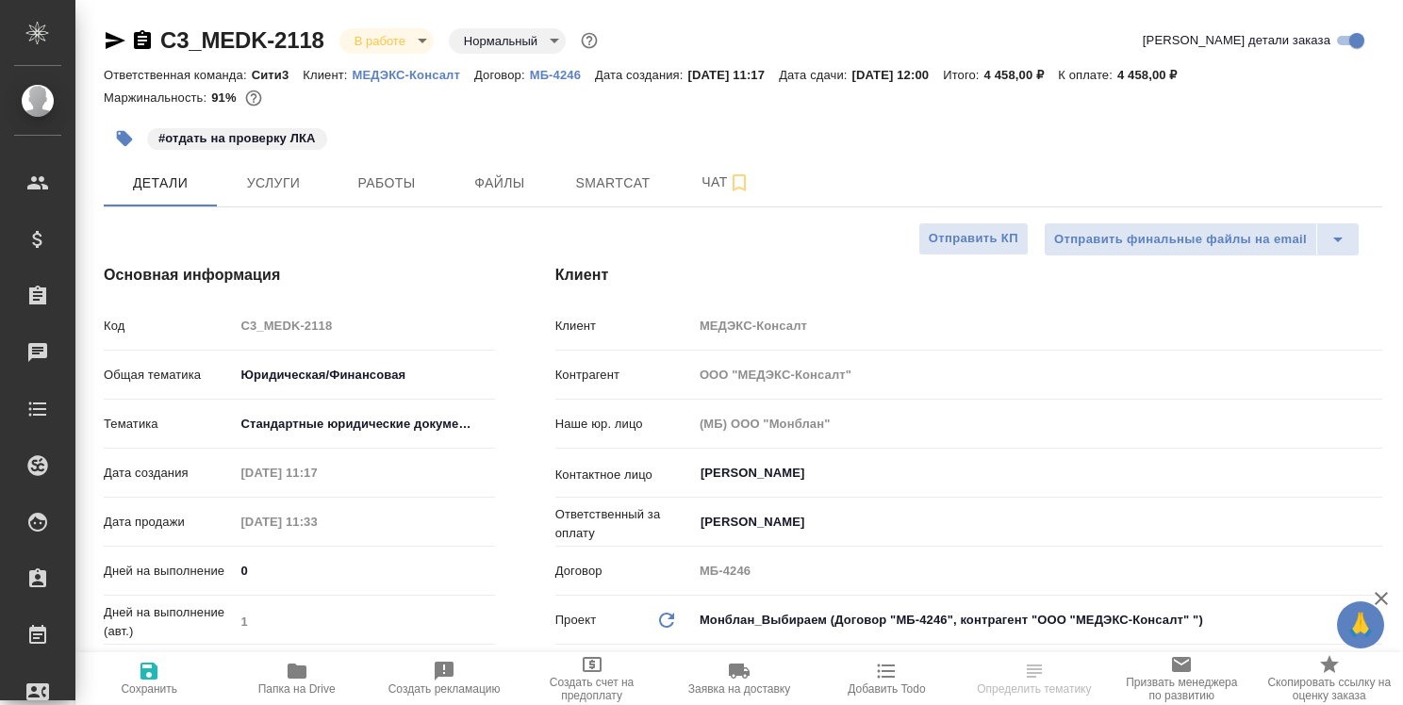
type textarea "x"
type input "Газизов Ринат"
click at [420, 175] on span "Работы" at bounding box center [386, 184] width 91 height 24
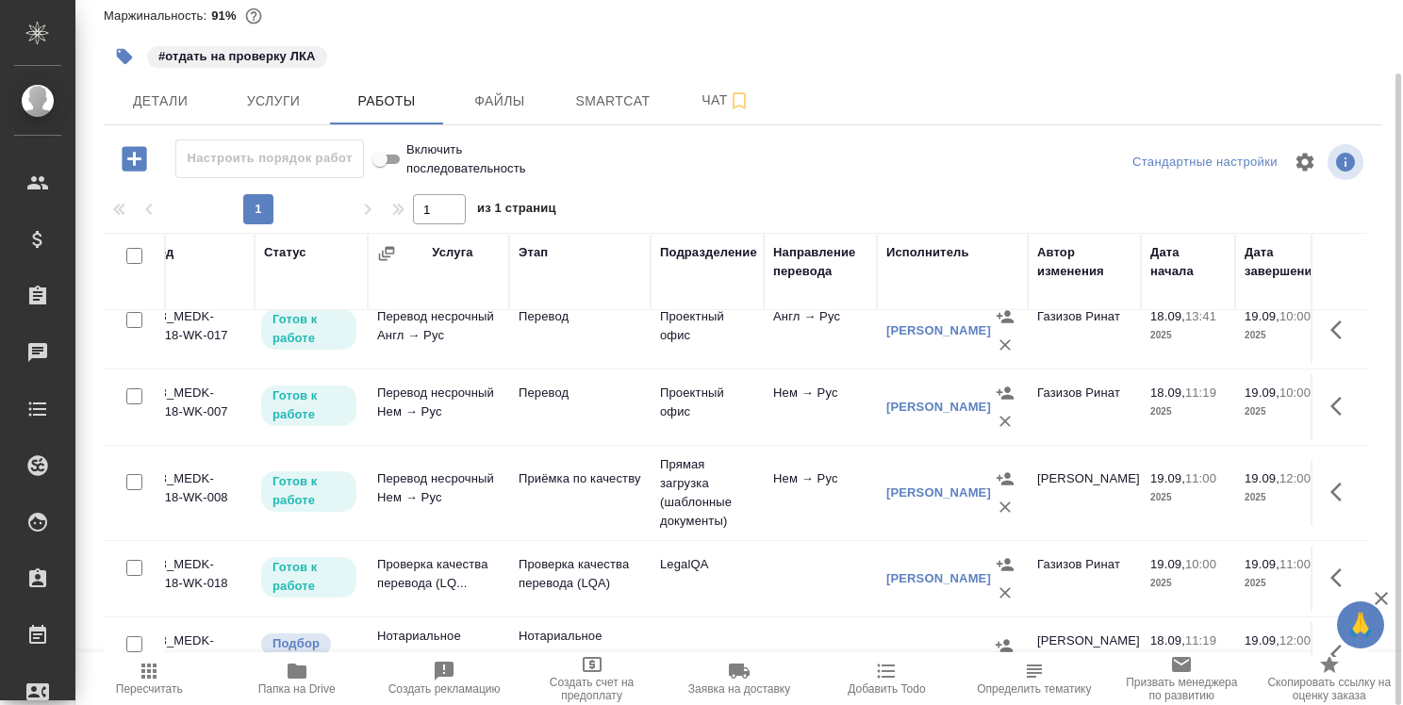
scroll to position [94, 0]
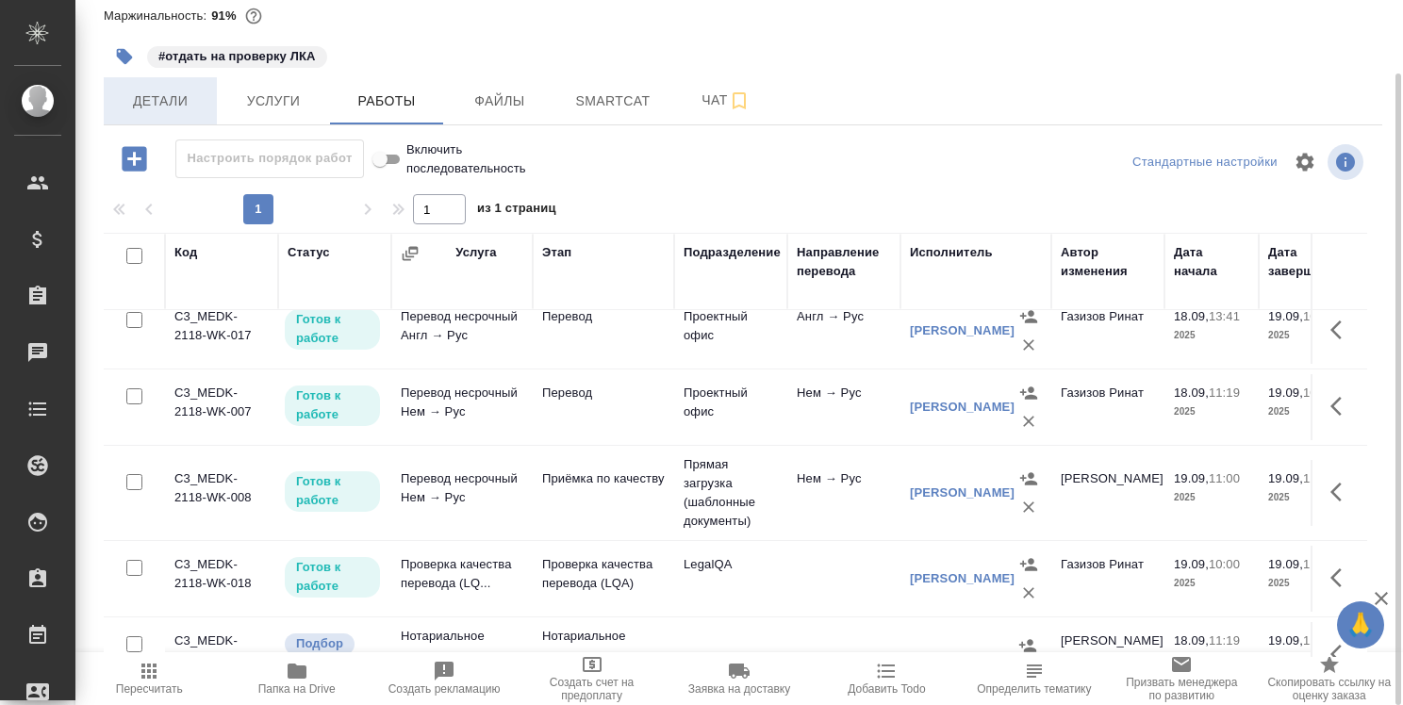
click at [159, 95] on span "Детали" at bounding box center [160, 102] width 91 height 24
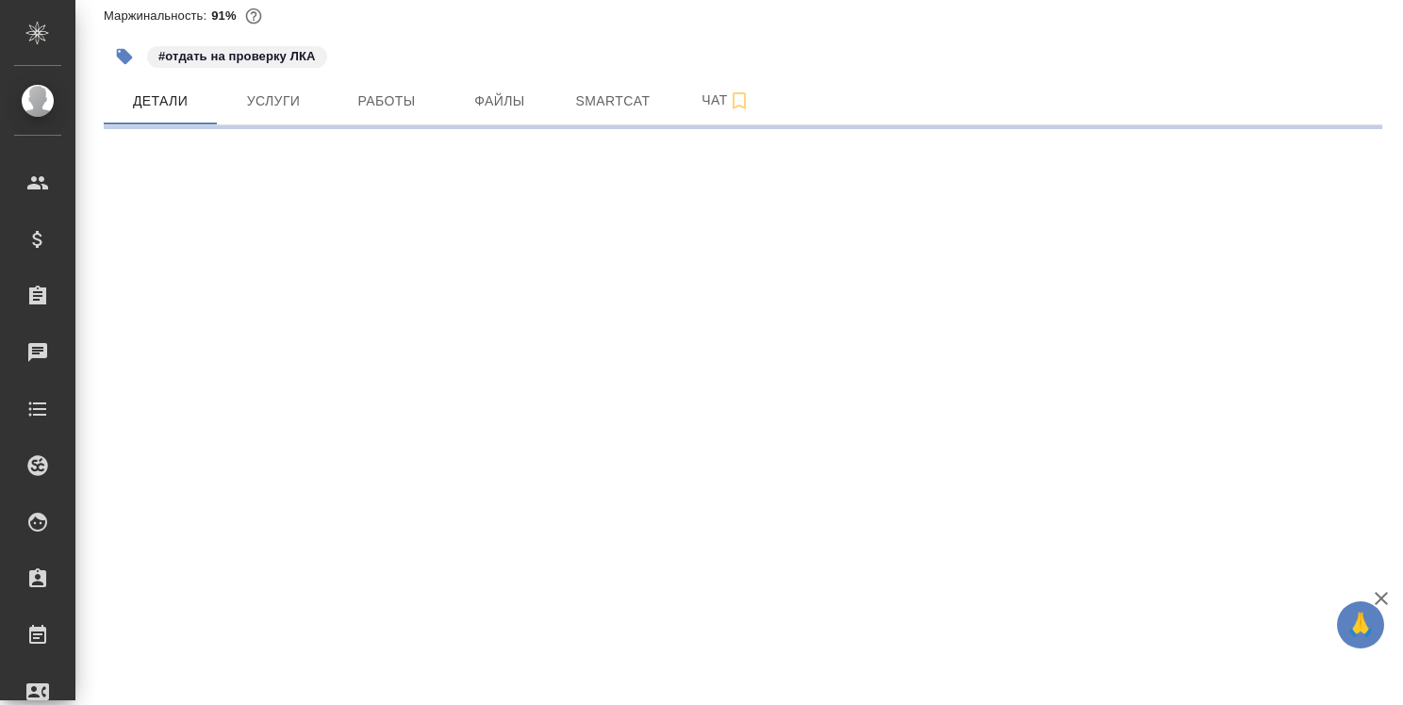
select select "RU"
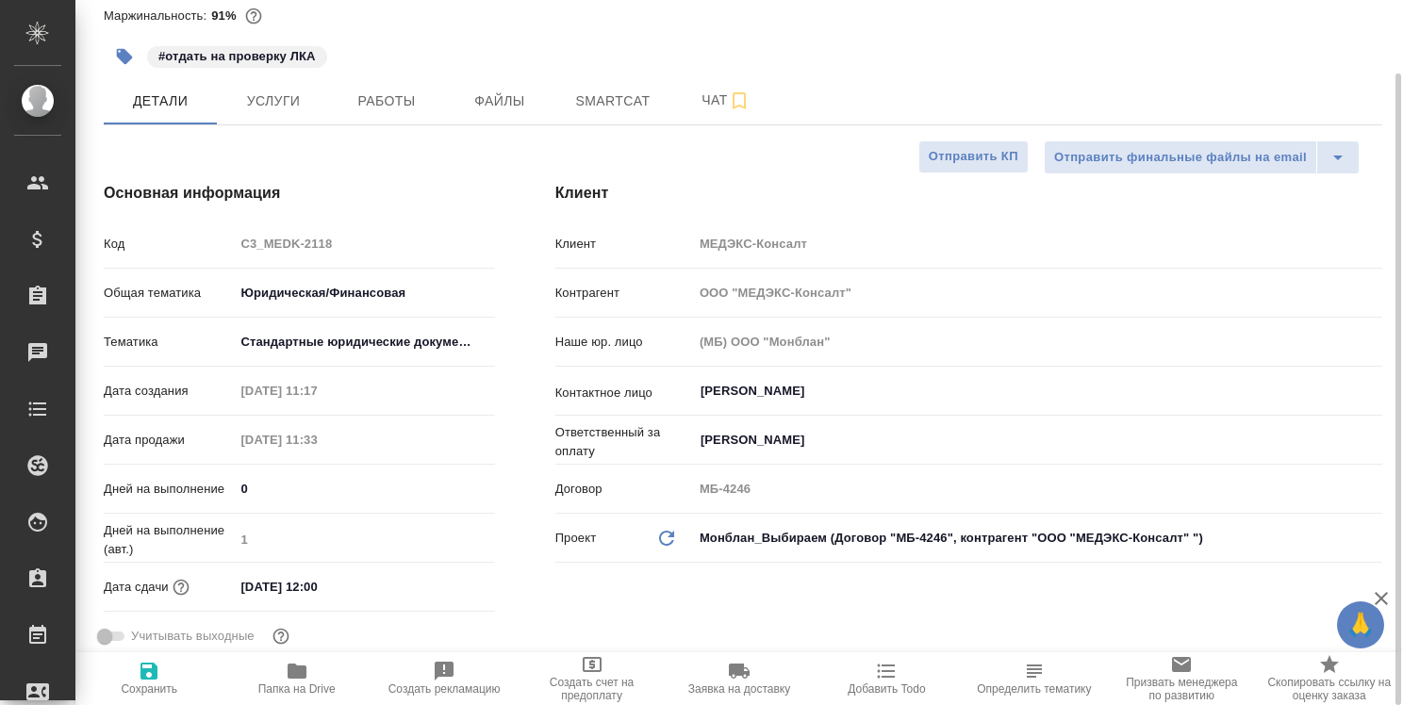
type textarea "x"
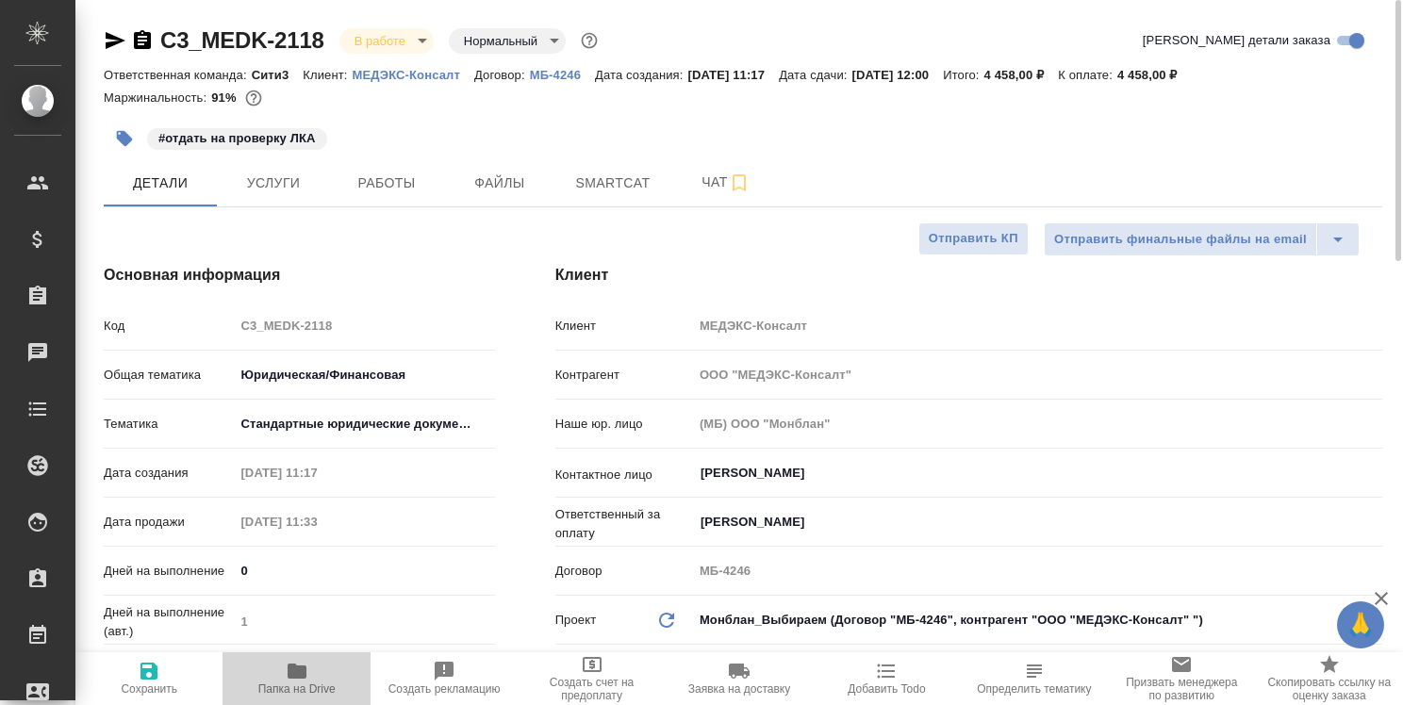
click at [291, 672] on icon "button" at bounding box center [297, 671] width 19 height 15
type textarea "x"
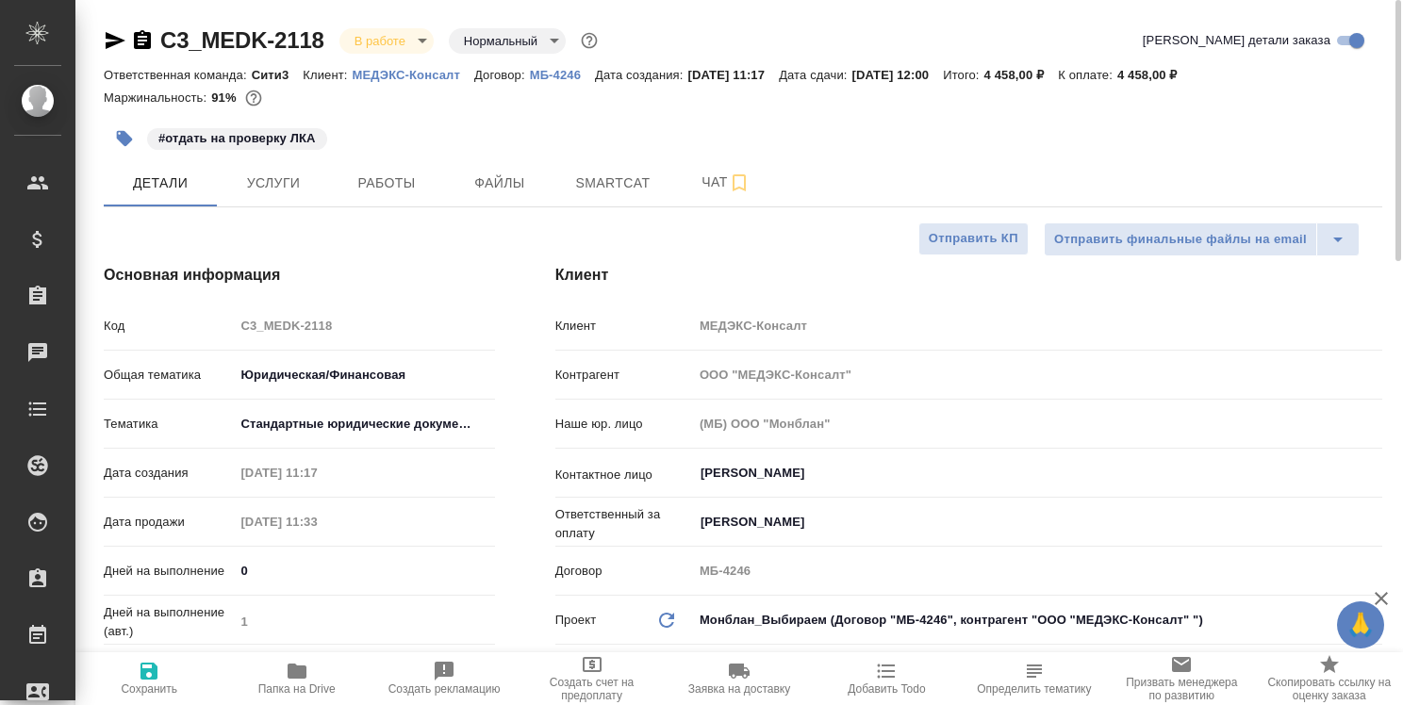
type textarea "x"
